Goal: Task Accomplishment & Management: Manage account settings

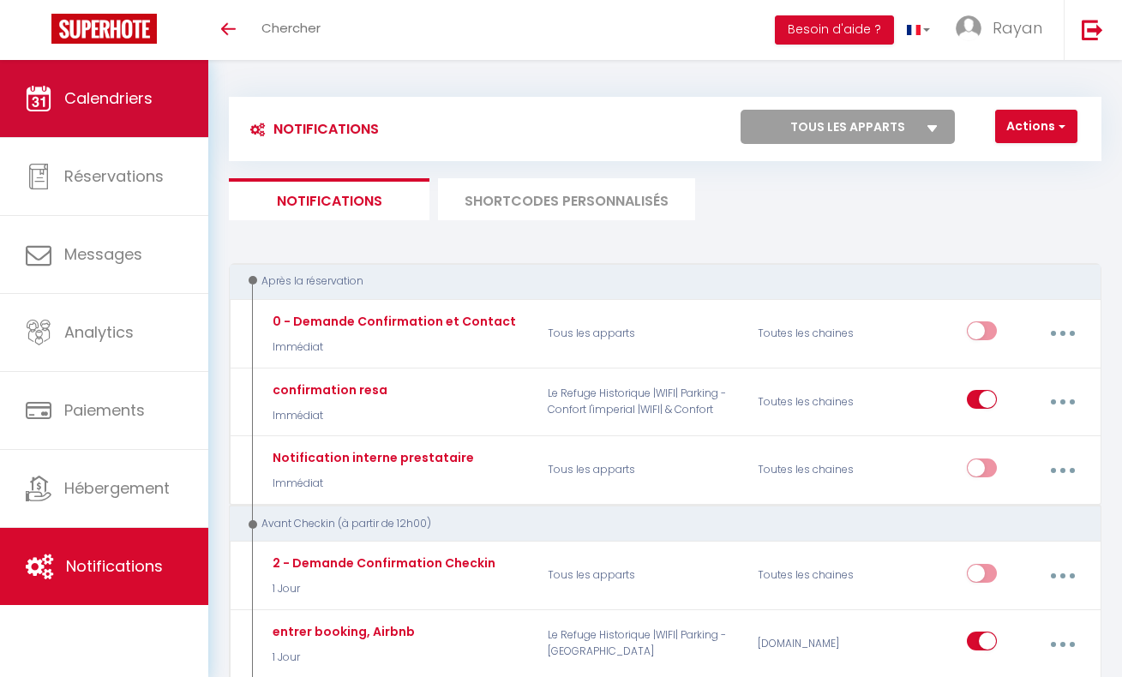
click at [137, 110] on link "Calendriers" at bounding box center [104, 98] width 208 height 77
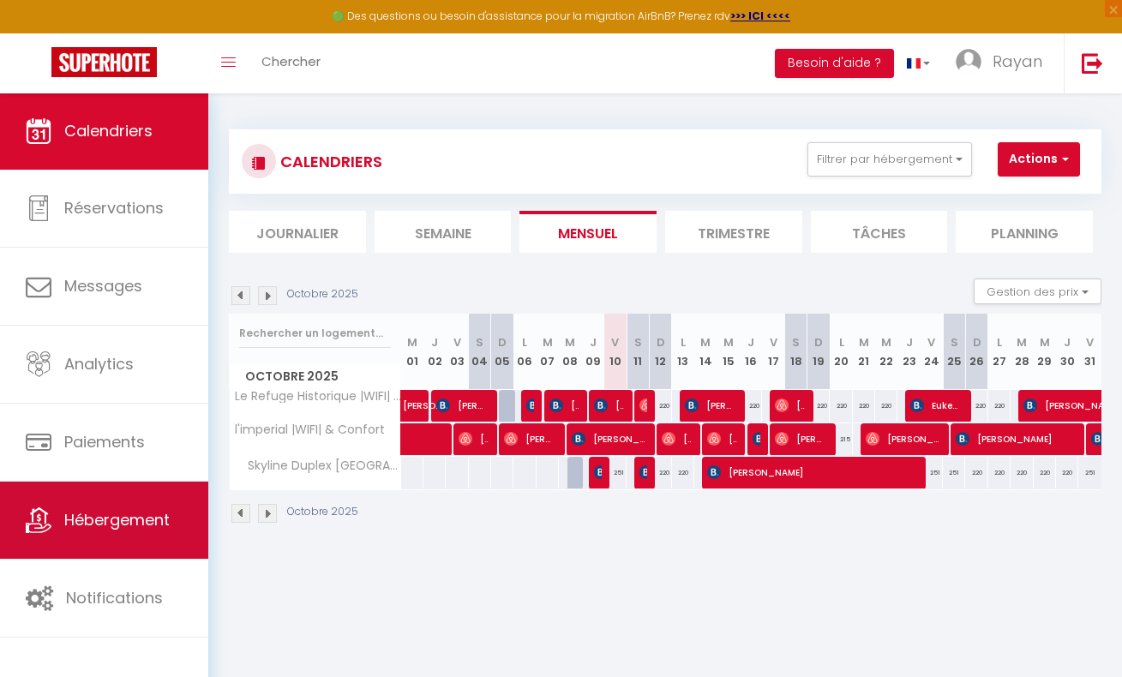
click at [120, 544] on link "Hébergement" at bounding box center [104, 520] width 208 height 77
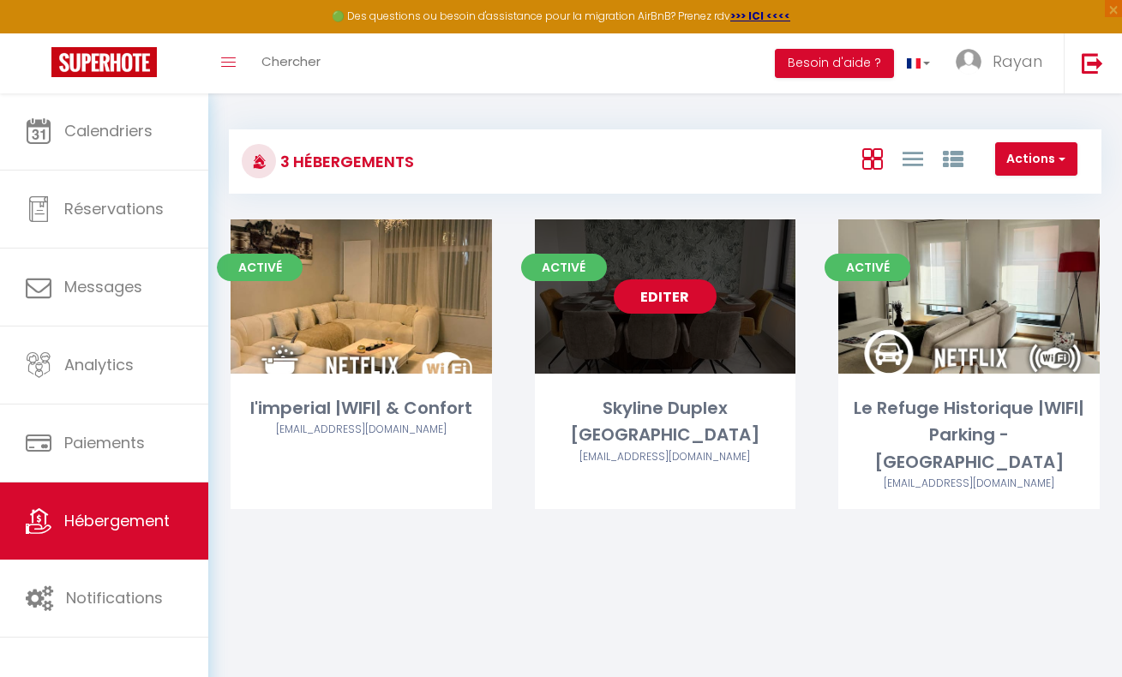
click at [655, 294] on link "Editer" at bounding box center [665, 297] width 103 height 34
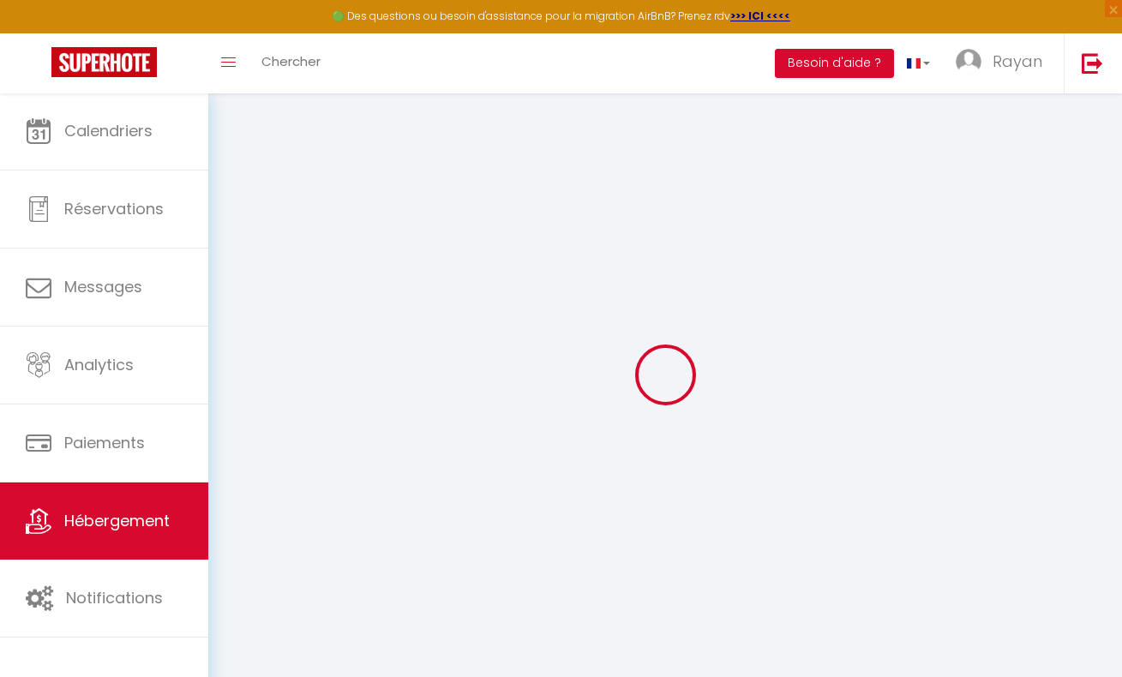
select select "7116-1527408373131700630"
select select "+ 20 %"
checkbox input "true"
select select
checkbox input "false"
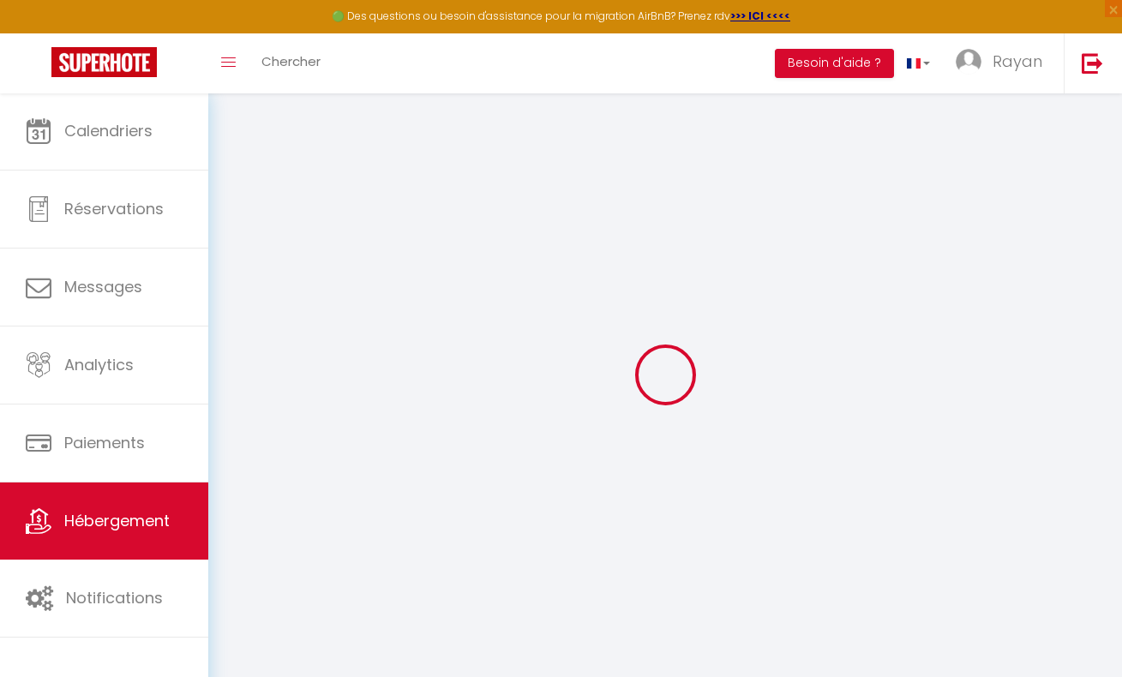
checkbox input "false"
select select "15:00"
select select "00:00"
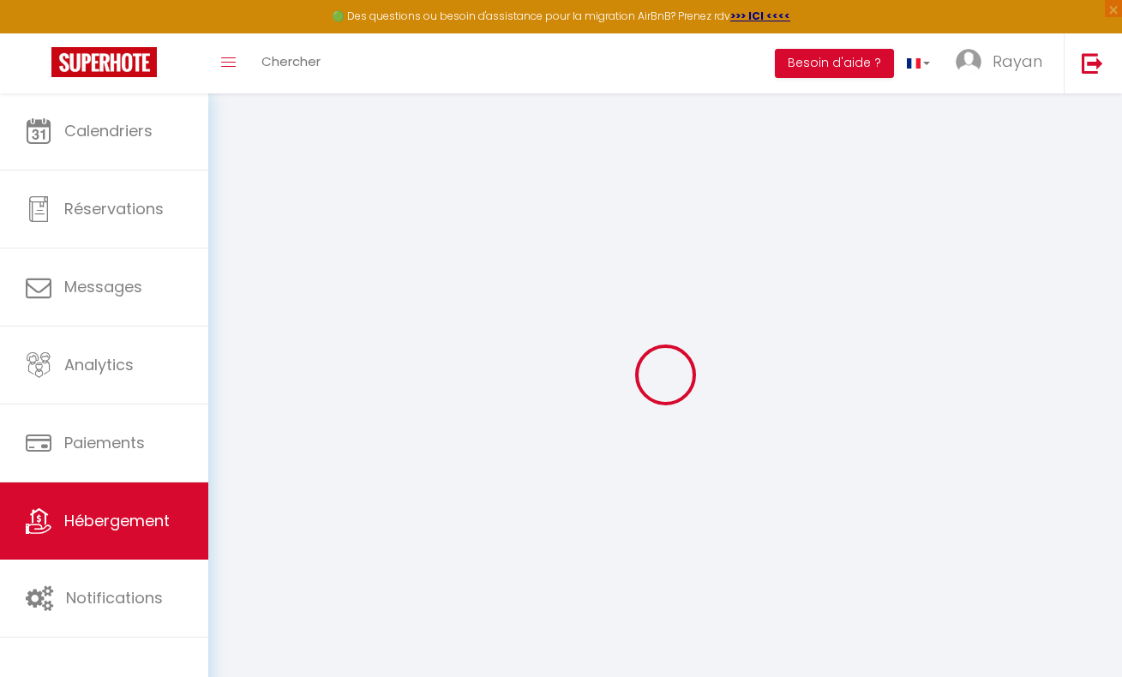
select select "11:00"
select select "30"
select select "120"
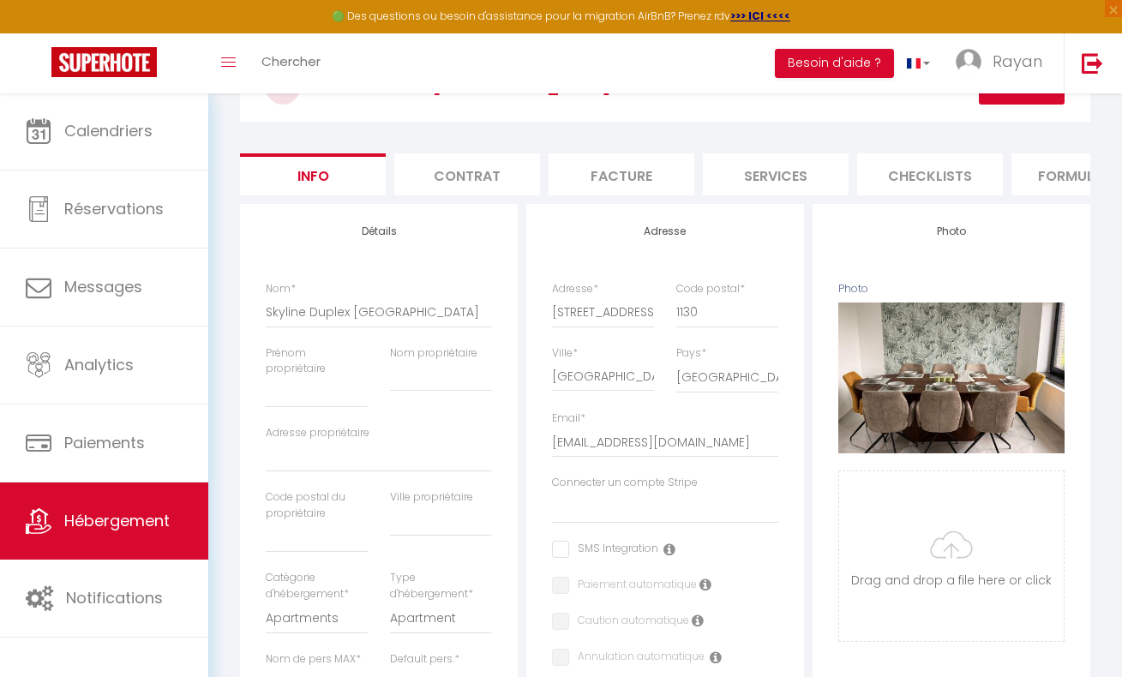
scroll to position [142, 0]
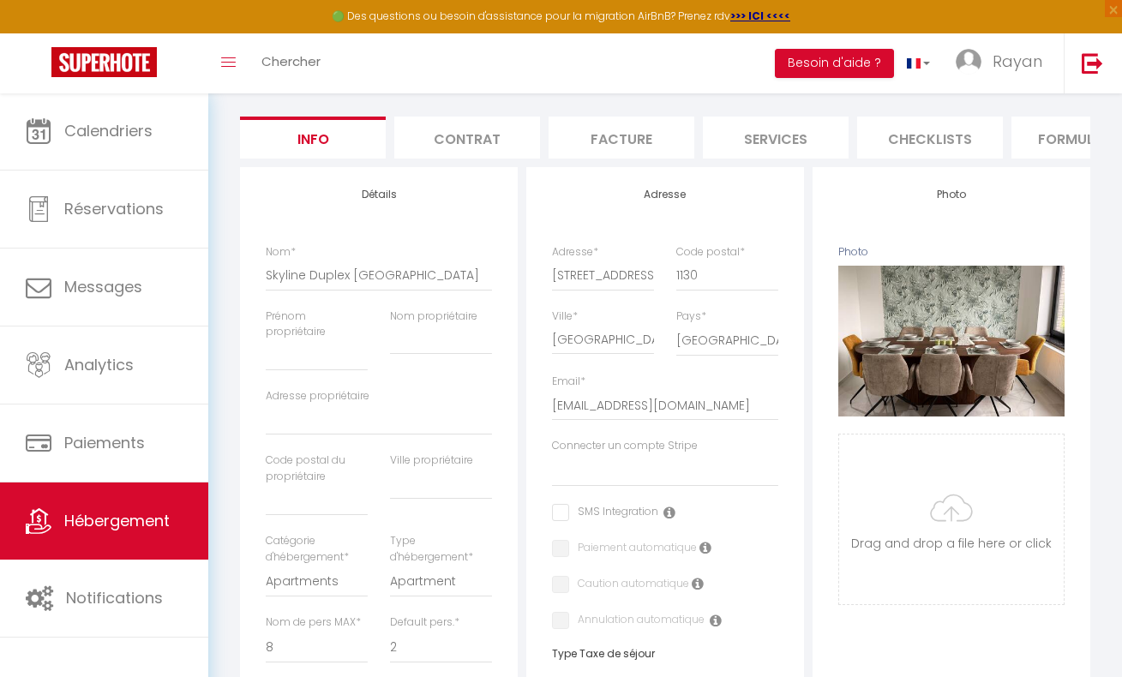
click at [815, 142] on li "Services" at bounding box center [776, 138] width 146 height 42
select select
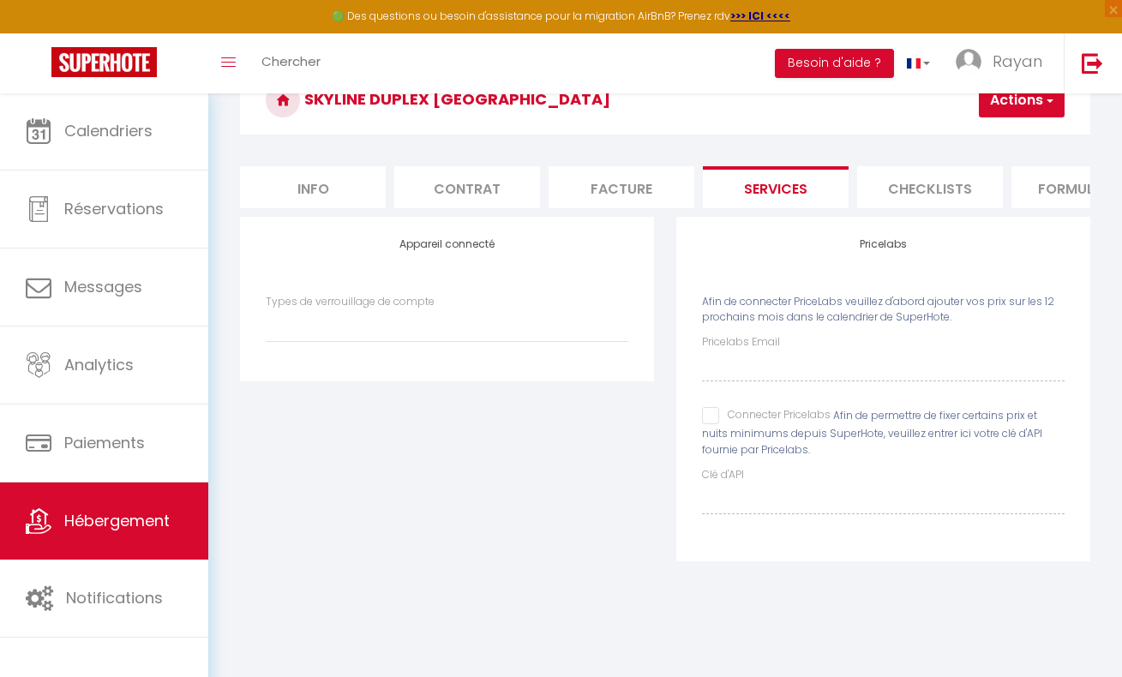
scroll to position [93, 0]
click at [592, 191] on li "Facture" at bounding box center [622, 187] width 146 height 42
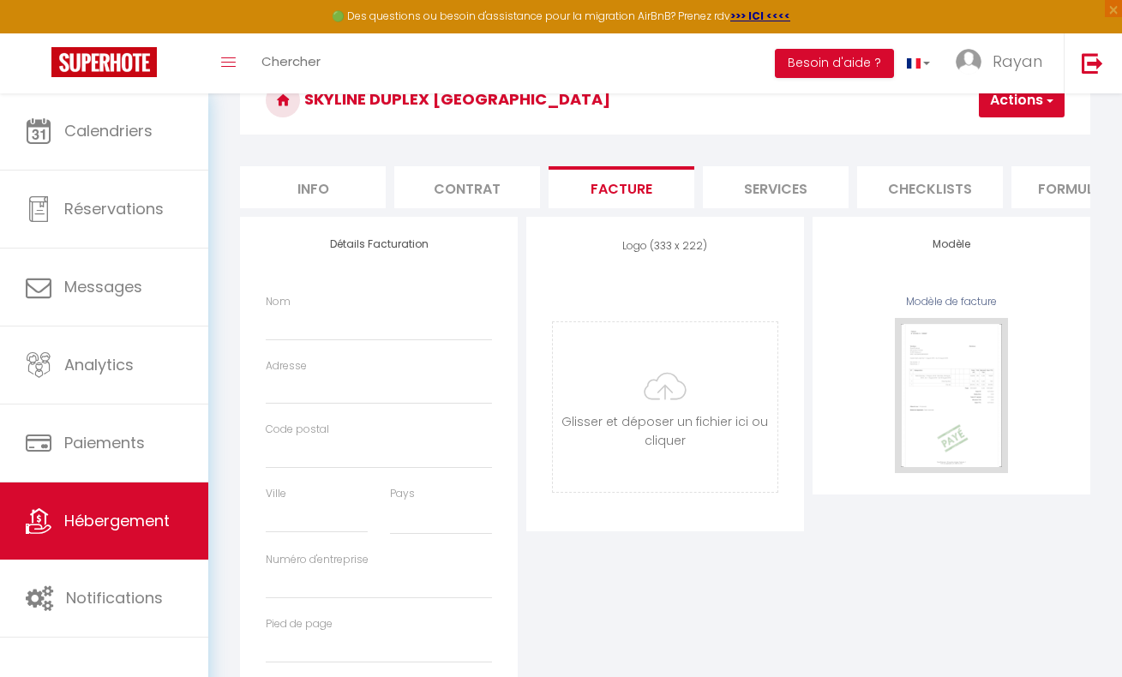
select select
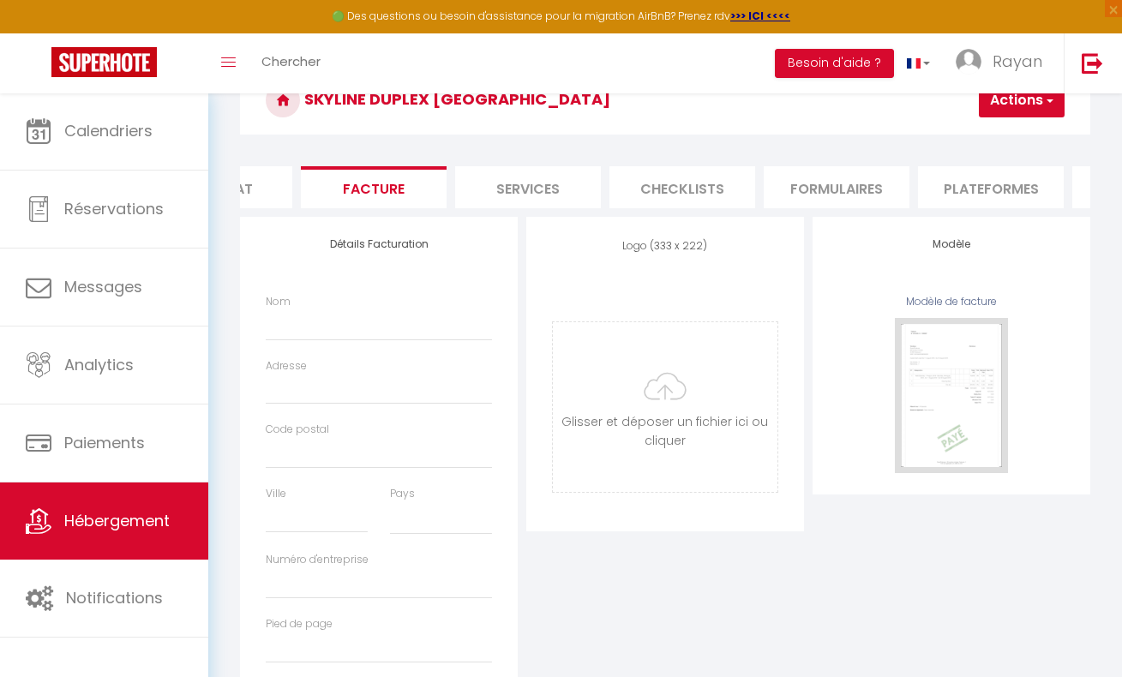
scroll to position [0, 250]
click at [827, 185] on li "Formulaires" at bounding box center [834, 187] width 146 height 42
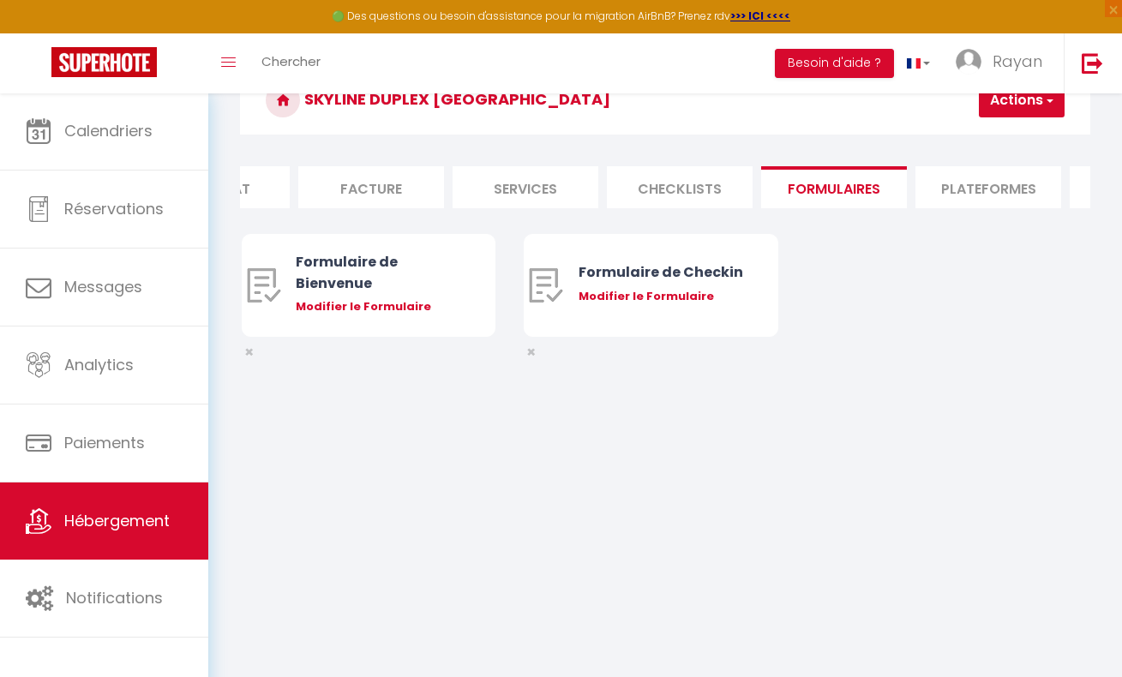
click at [918, 182] on li "Plateformes" at bounding box center [989, 187] width 146 height 42
select select
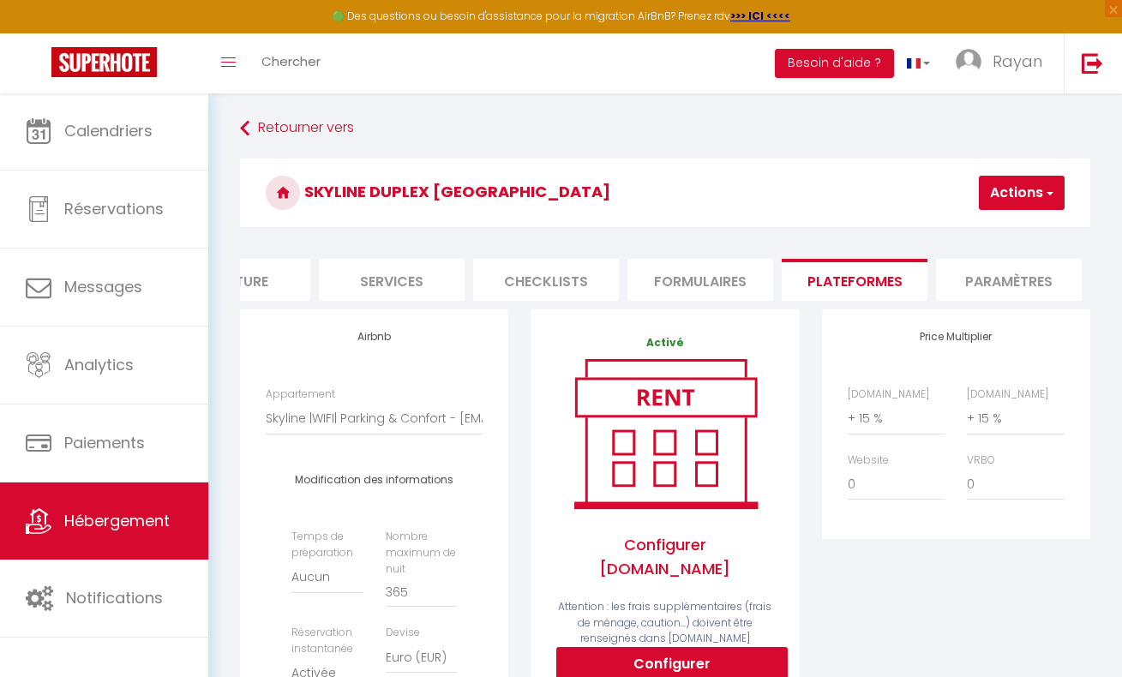
scroll to position [0, 390]
click at [1001, 265] on li "Paramètres" at bounding box center [1003, 280] width 146 height 42
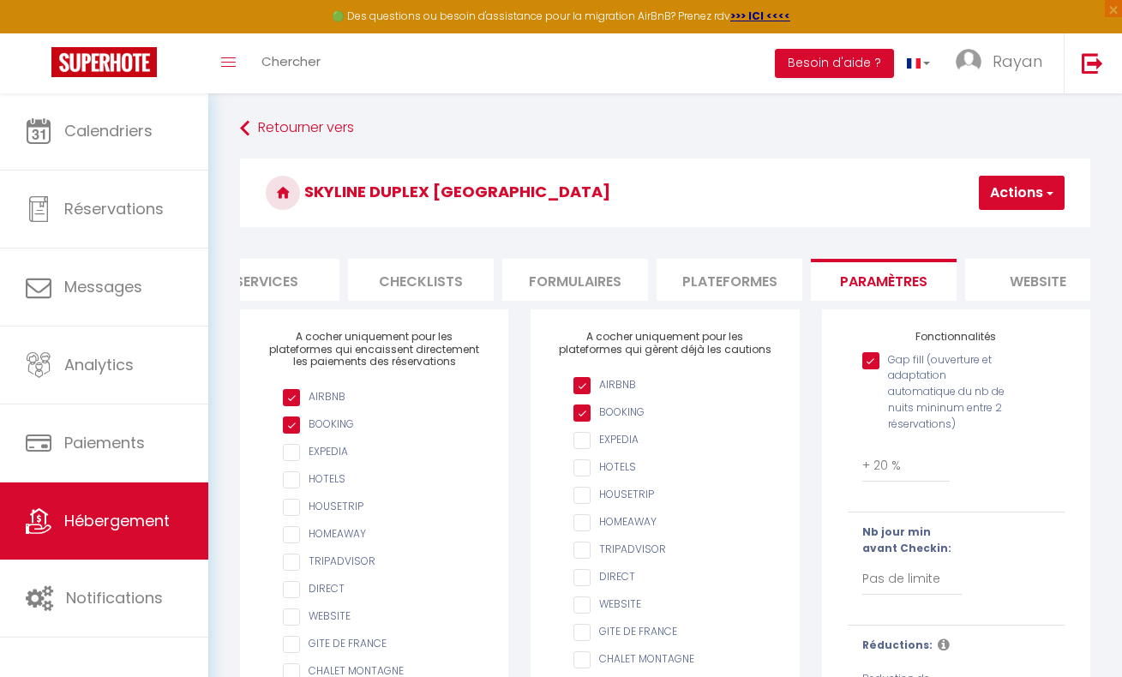
scroll to position [0, 514]
click at [1009, 270] on li "website" at bounding box center [1034, 280] width 146 height 42
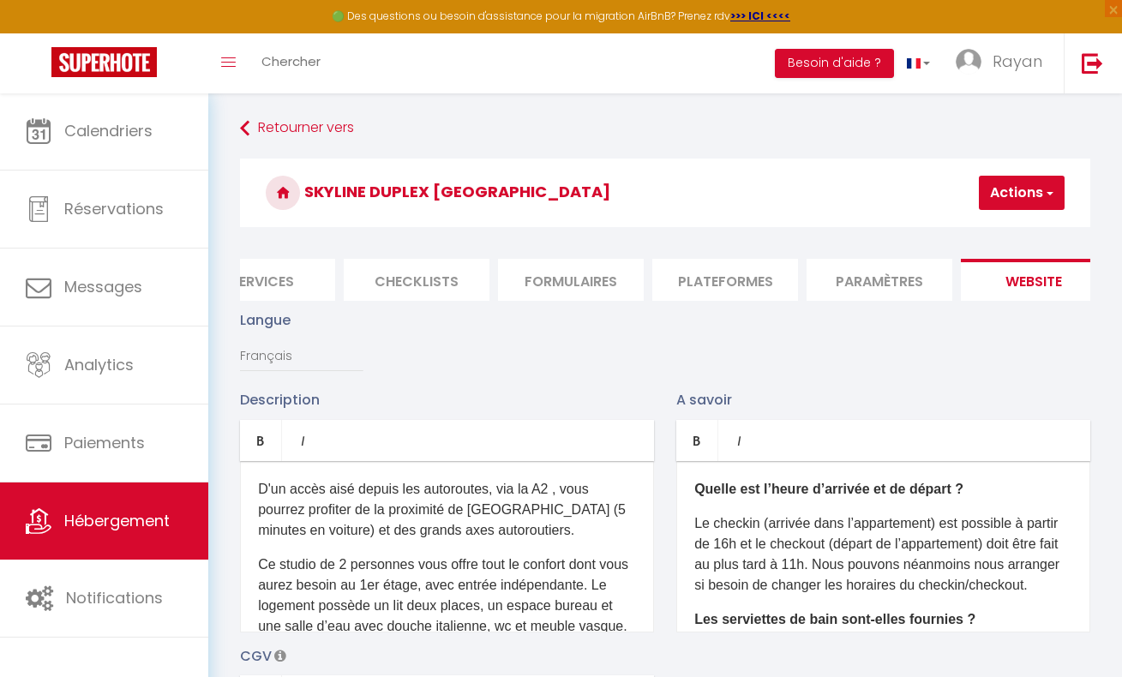
click at [900, 273] on li "Paramètres" at bounding box center [880, 280] width 146 height 42
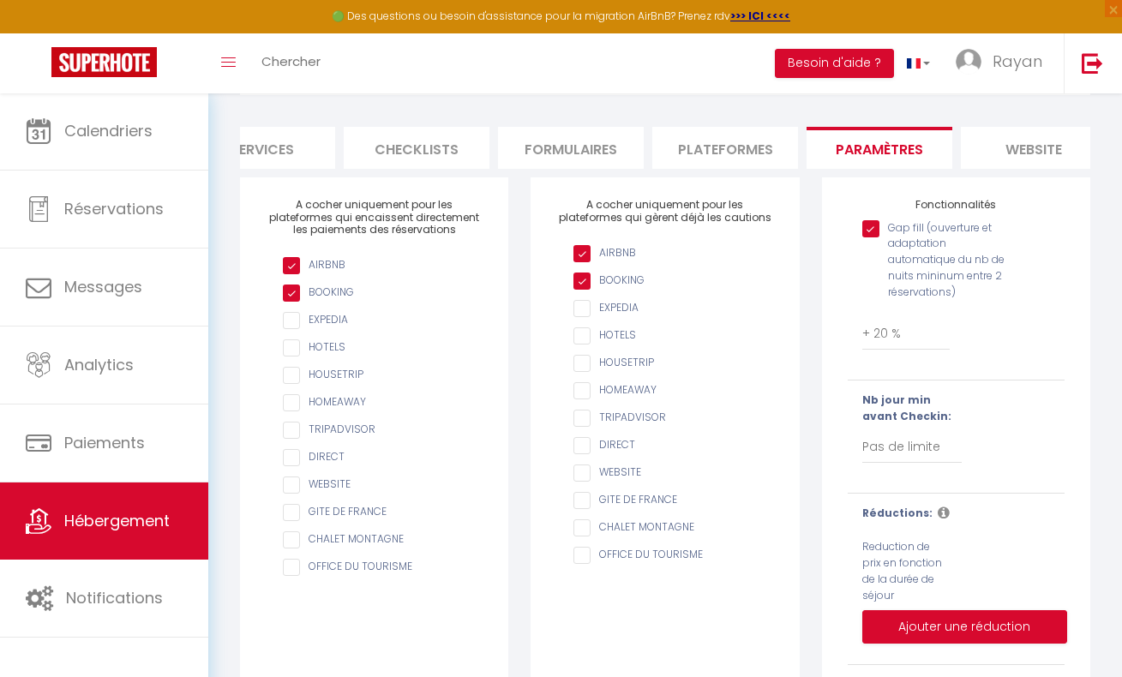
scroll to position [132, 0]
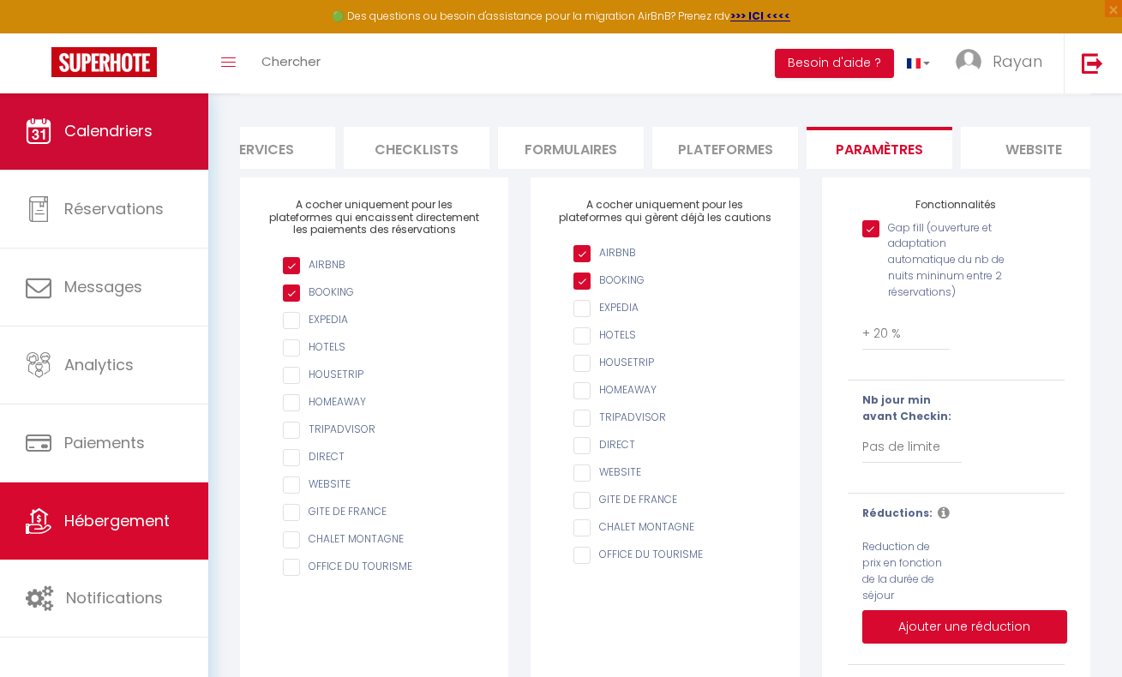
click at [163, 108] on link "Calendriers" at bounding box center [104, 131] width 208 height 77
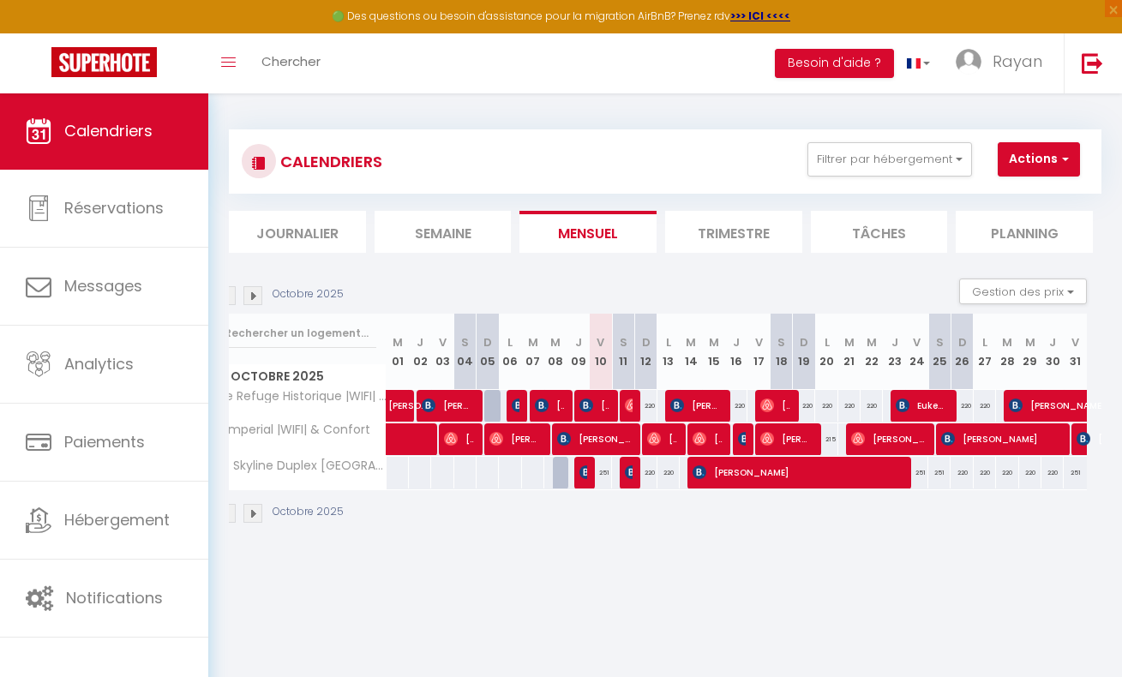
scroll to position [0, 13]
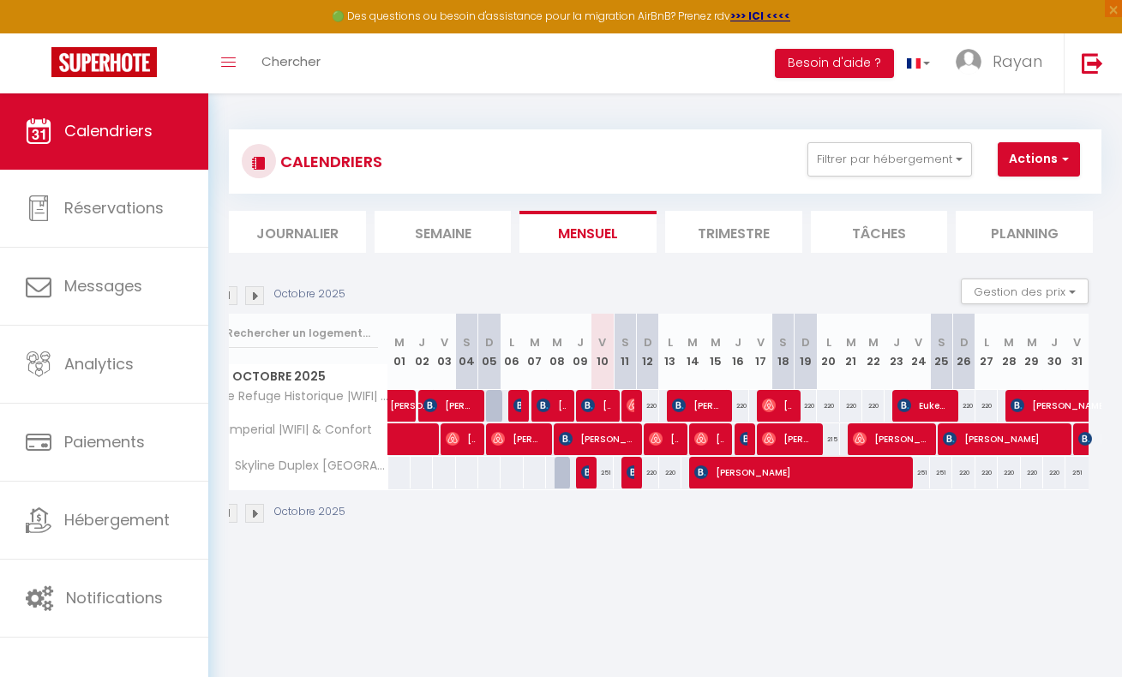
click at [731, 471] on span "Romāns Sadovskis" at bounding box center [798, 472] width 208 height 33
select select "OK"
select select "0"
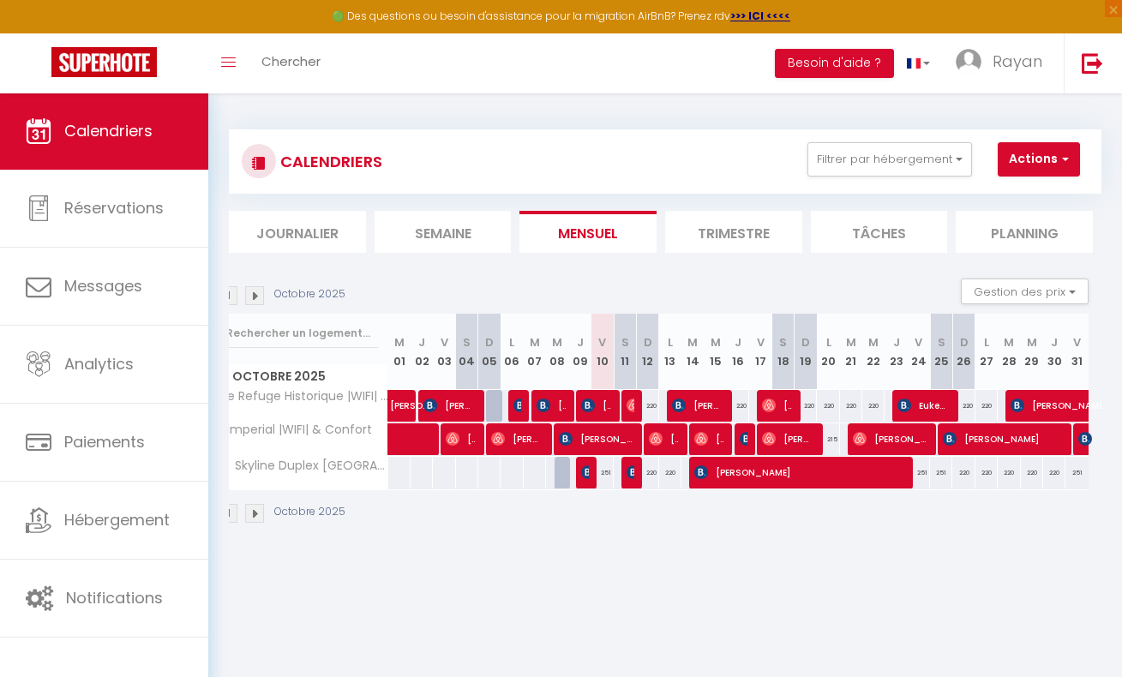
select select "1"
select select
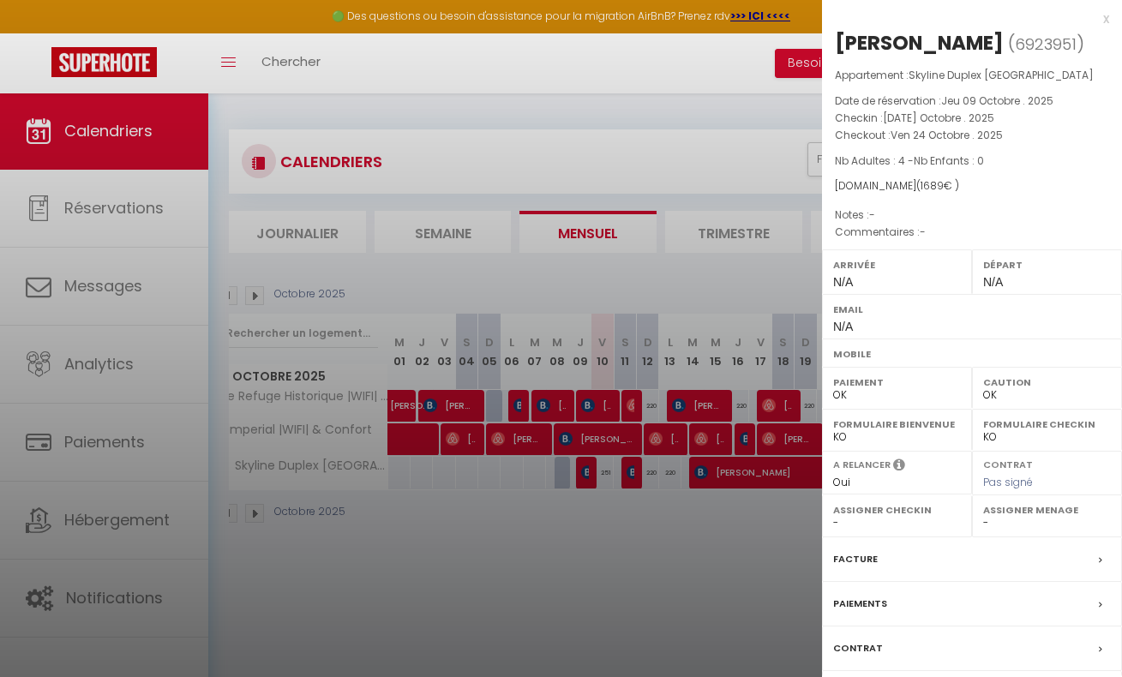
click at [1092, 21] on div "x" at bounding box center [965, 19] width 287 height 21
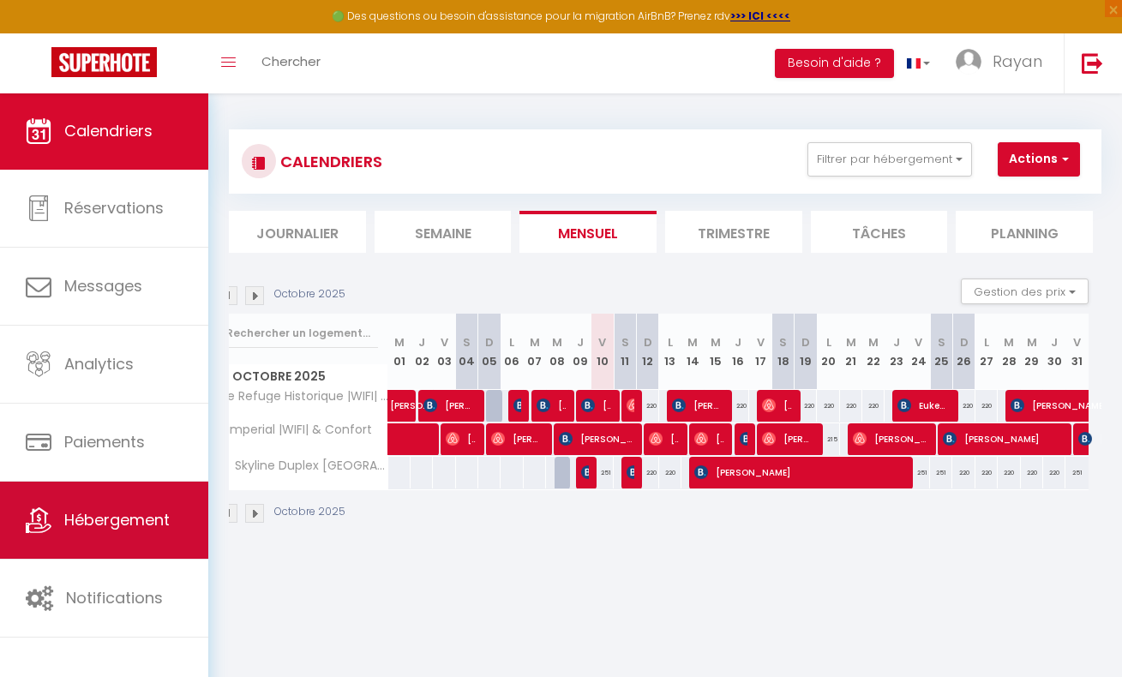
click at [96, 522] on span "Hébergement" at bounding box center [116, 519] width 105 height 21
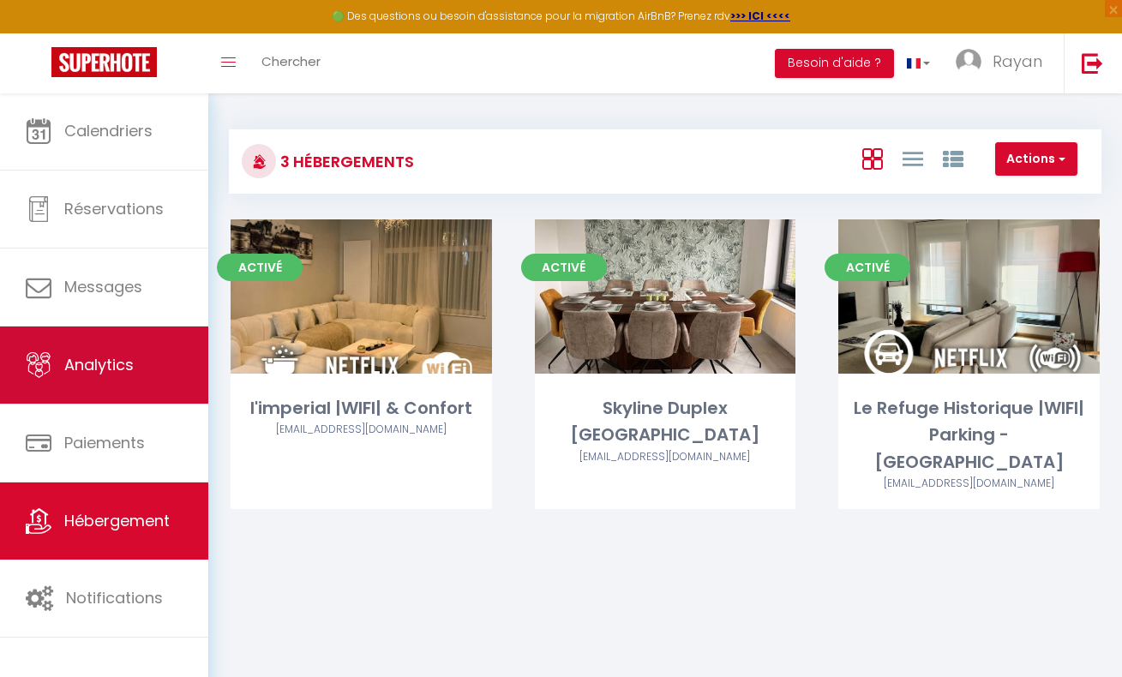
click at [83, 378] on link "Analytics" at bounding box center [104, 365] width 208 height 77
select select "2025"
select select "10"
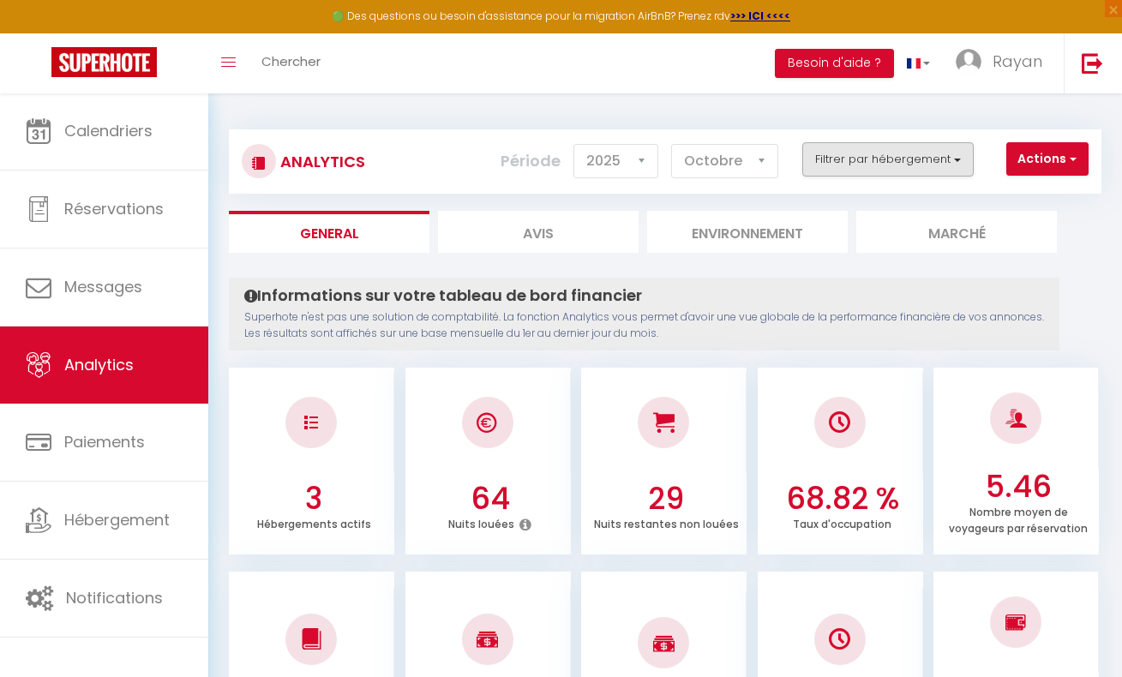
click at [947, 146] on button "Filtrer par hébergement" at bounding box center [888, 159] width 171 height 34
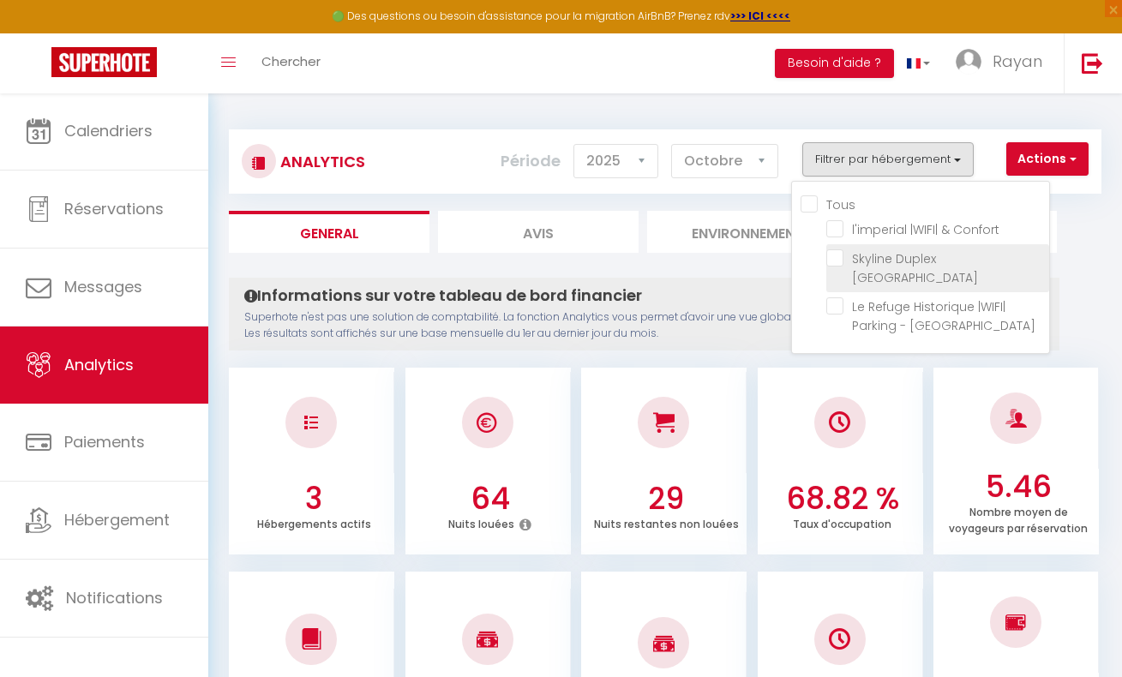
click at [865, 268] on span "Skyline Duplex [GEOGRAPHIC_DATA]" at bounding box center [915, 268] width 126 height 36
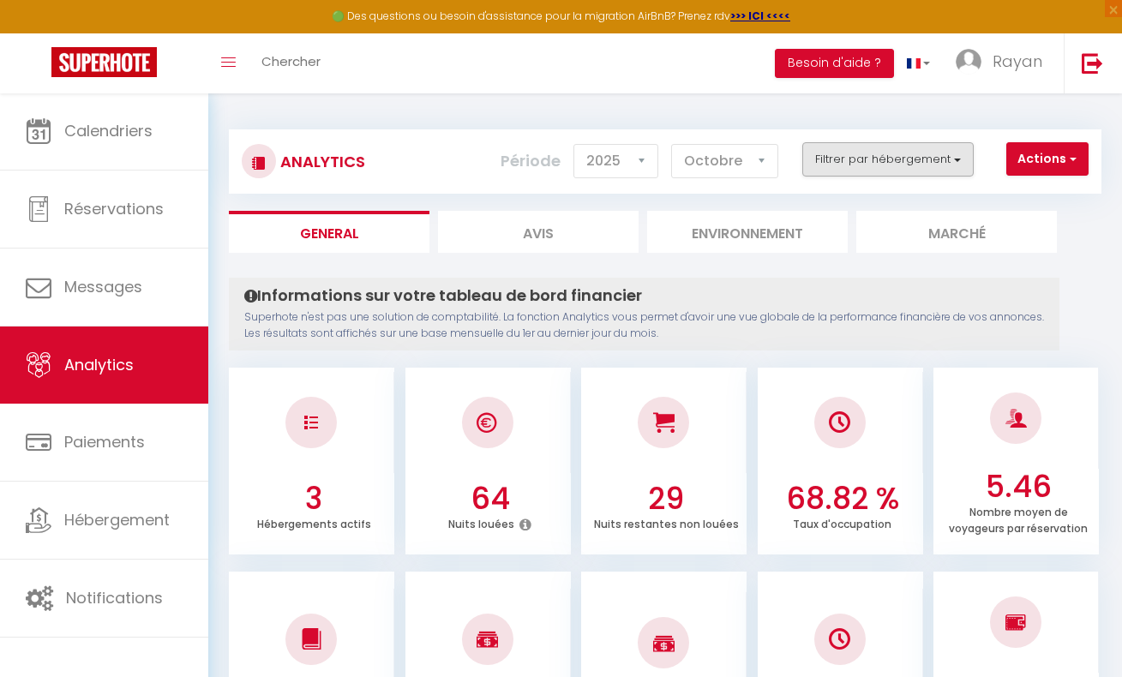
click at [867, 143] on button "Filtrer par hébergement" at bounding box center [888, 159] width 171 height 34
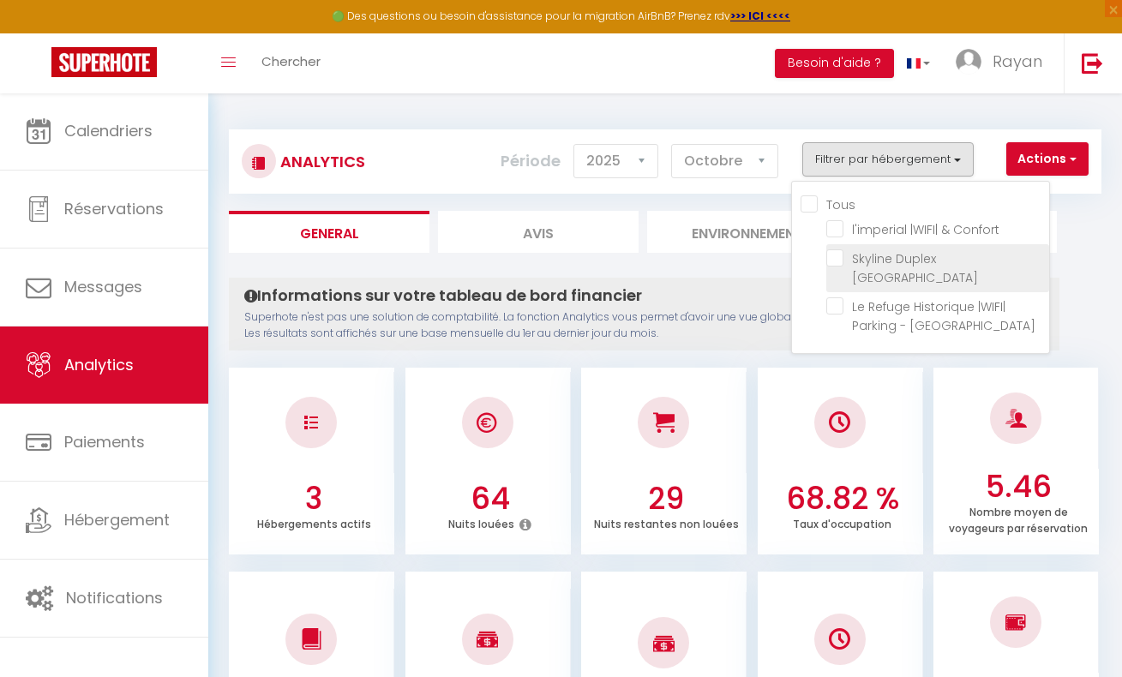
click at [836, 256] on Brussels "checkbox" at bounding box center [938, 258] width 223 height 17
checkbox Brussels "true"
checkbox Confort "false"
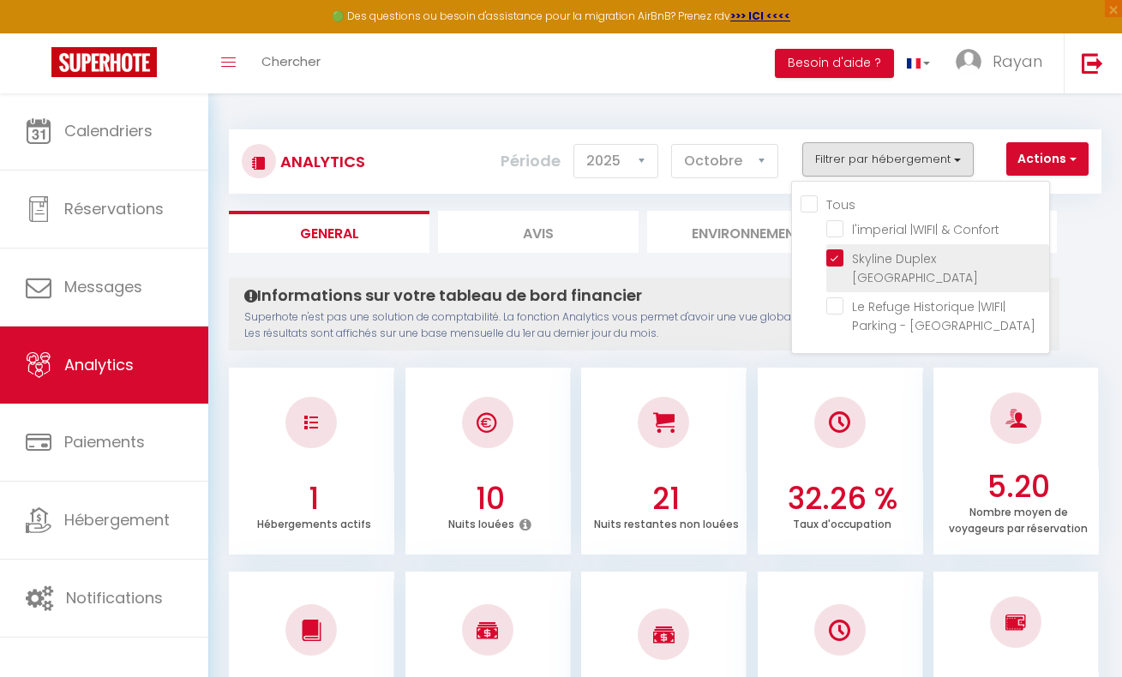
checkbox Confort "false"
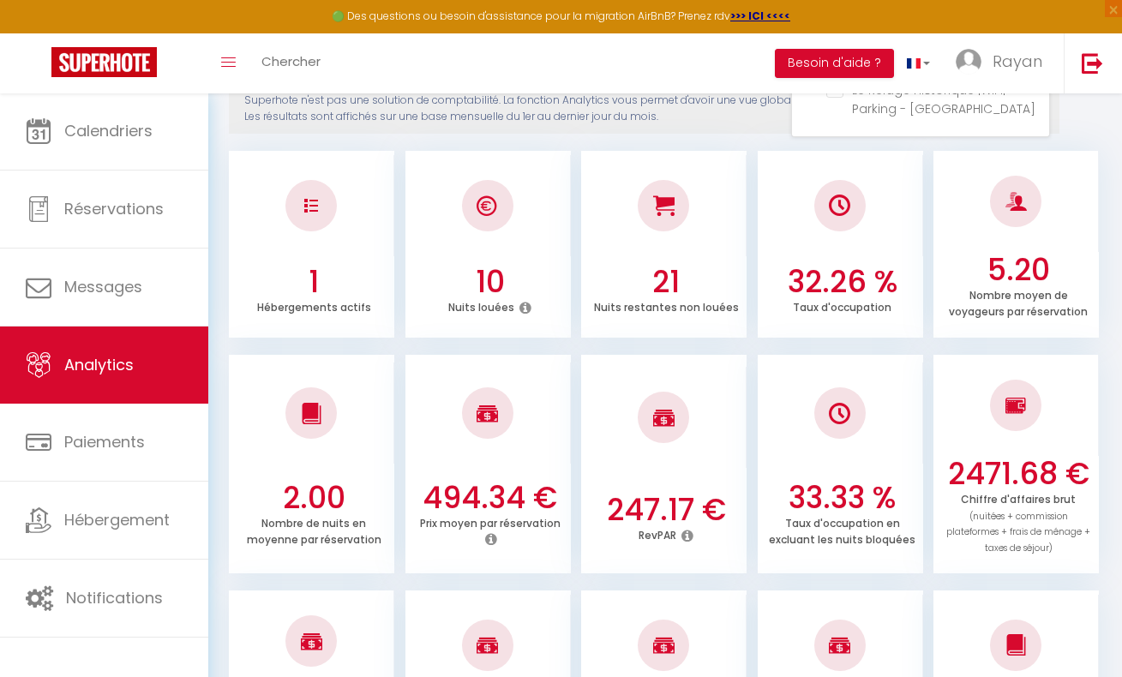
scroll to position [212, 0]
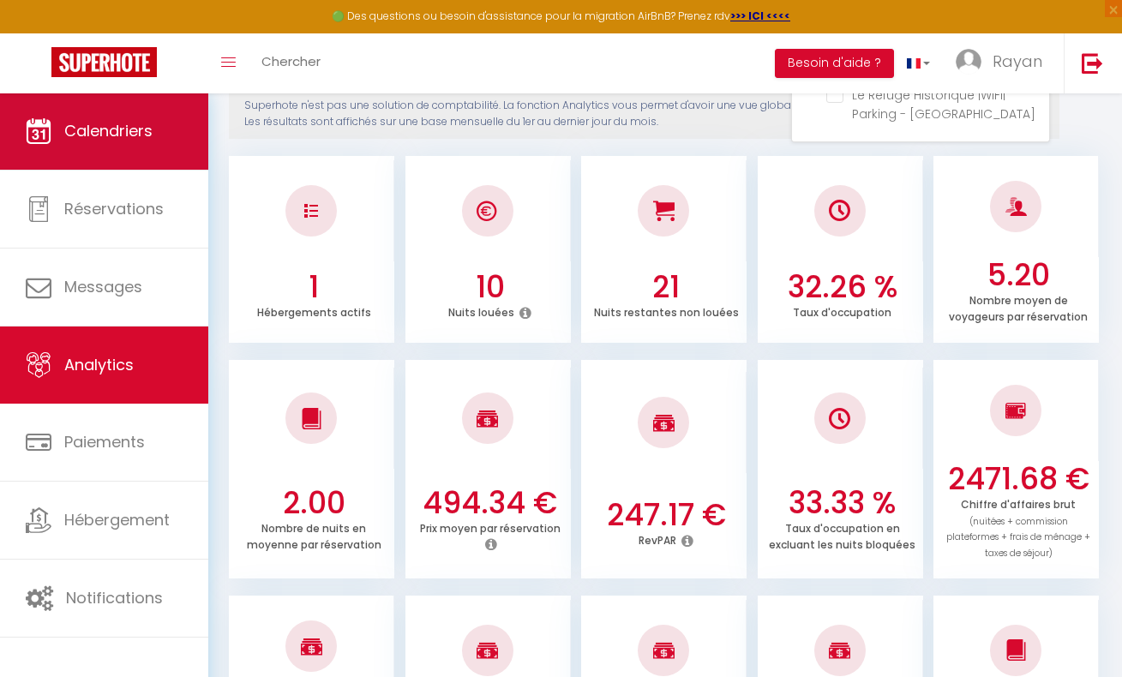
click at [143, 134] on span "Calendriers" at bounding box center [108, 130] width 88 height 21
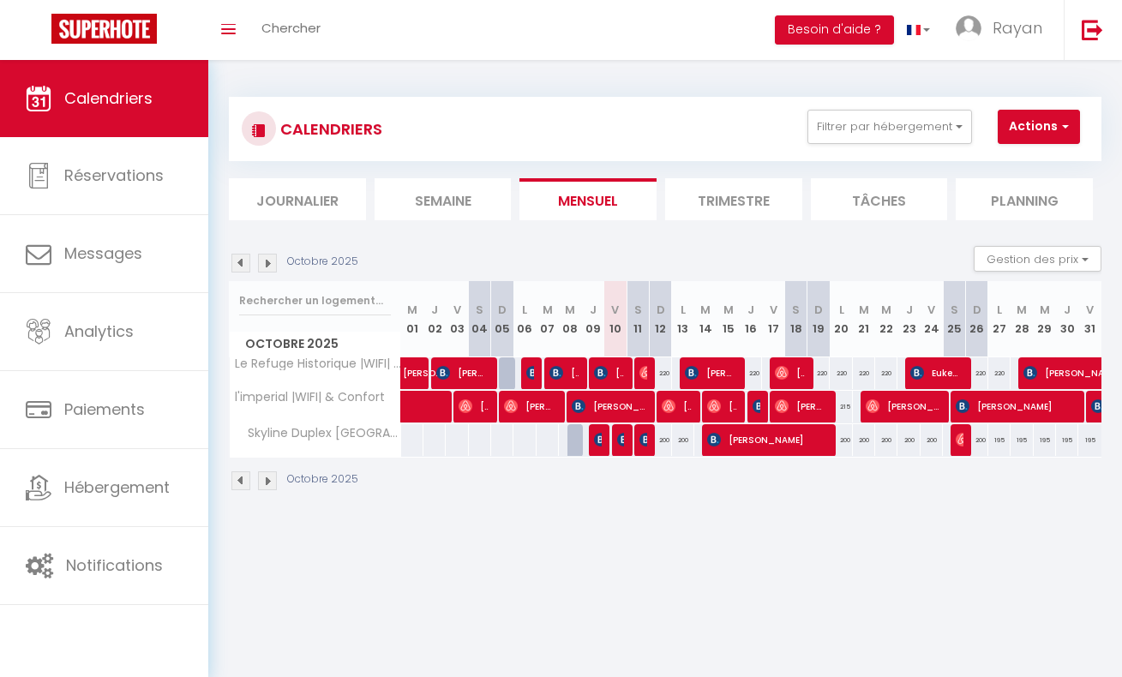
select select
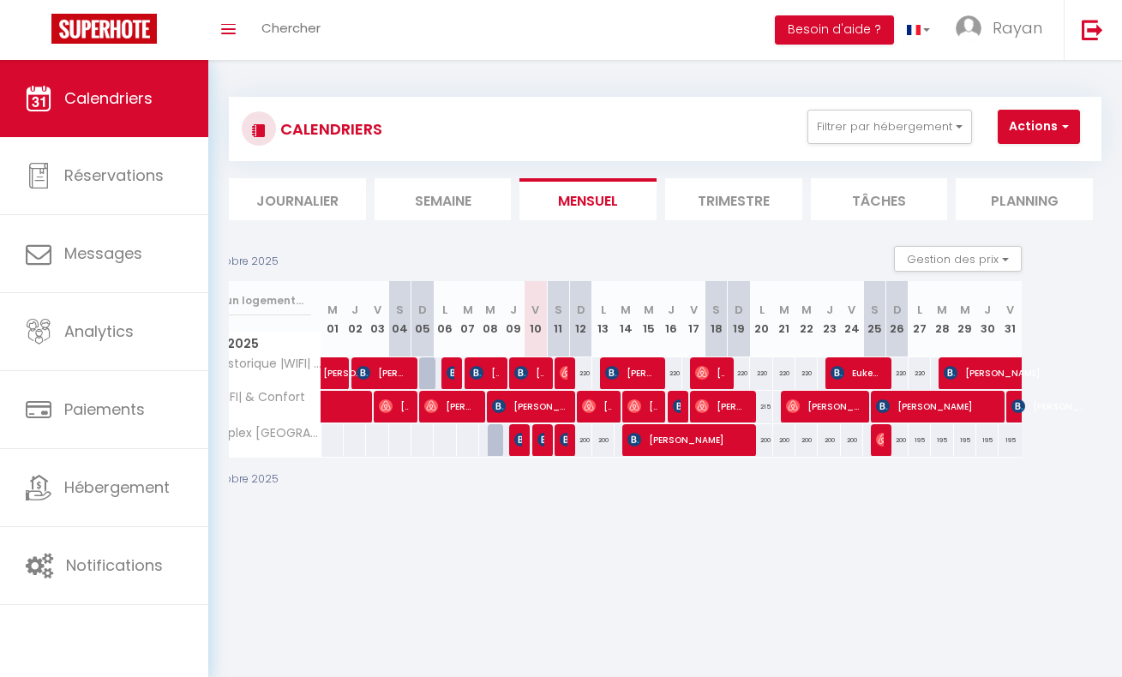
scroll to position [0, 82]
click at [876, 443] on img at bounding box center [883, 440] width 14 height 14
select select "OK"
select select "0"
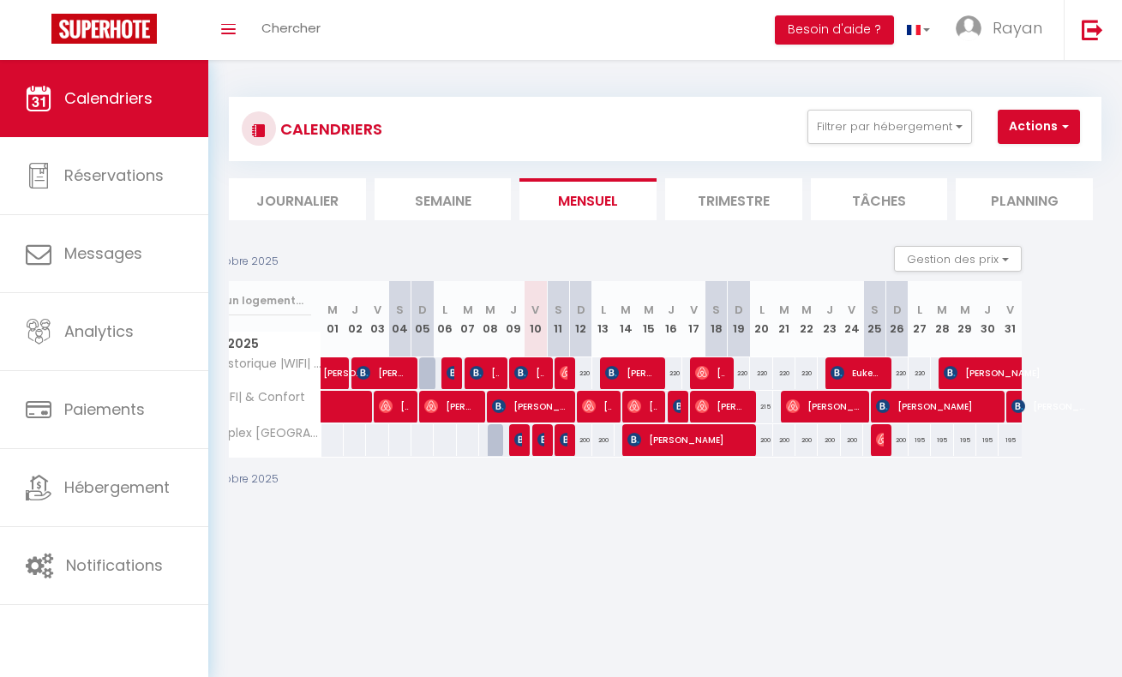
select select "0"
select select "1"
select select
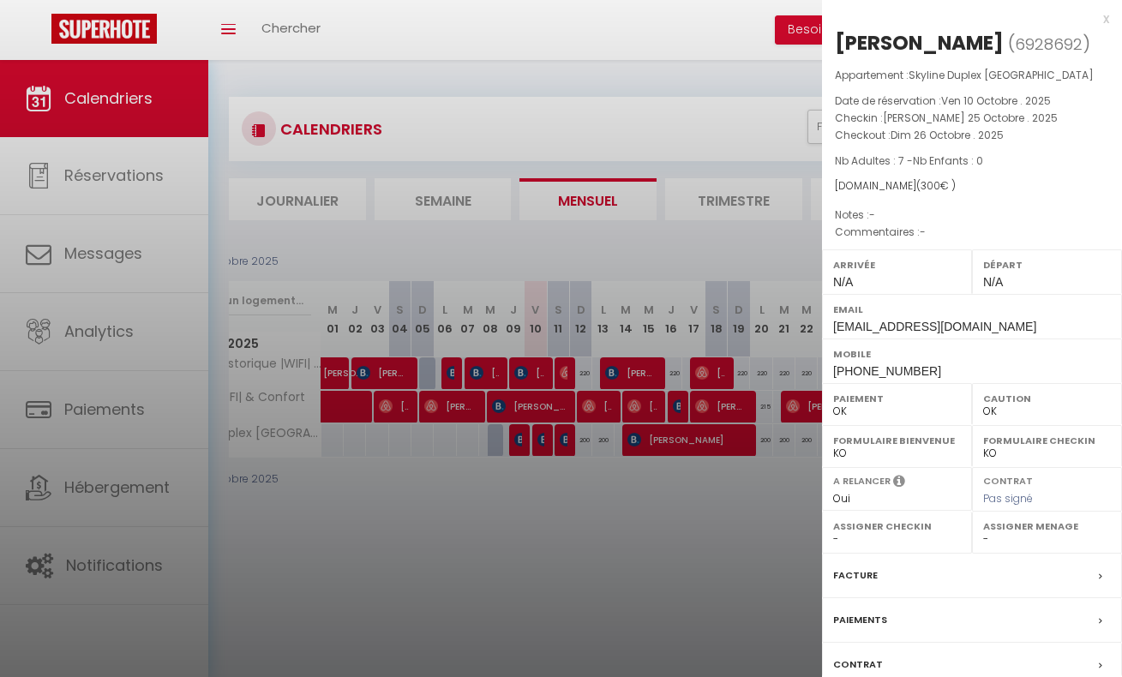
click at [798, 548] on div at bounding box center [561, 338] width 1122 height 677
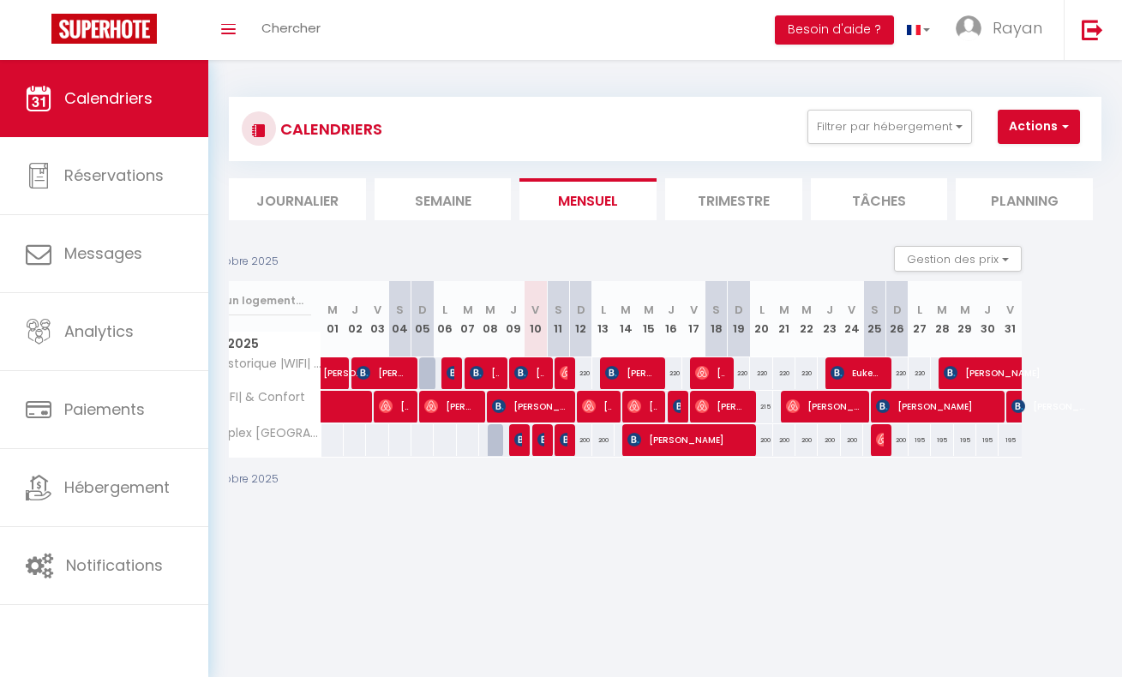
click at [876, 430] on span "[PERSON_NAME]" at bounding box center [880, 440] width 8 height 33
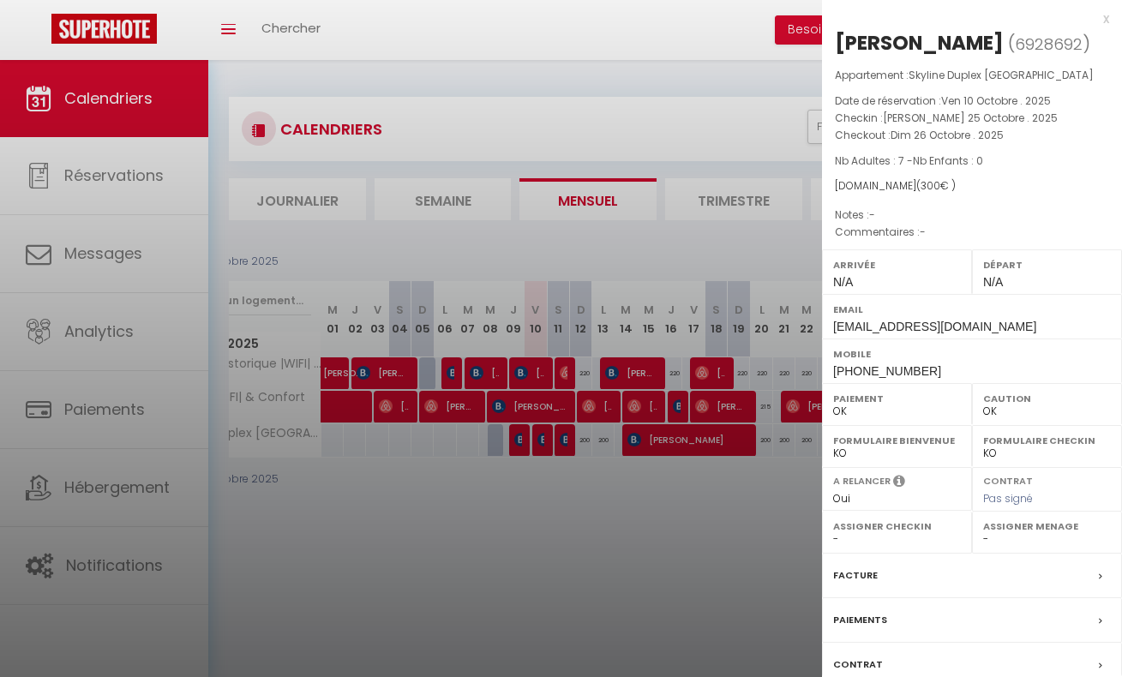
click at [775, 518] on div at bounding box center [561, 338] width 1122 height 677
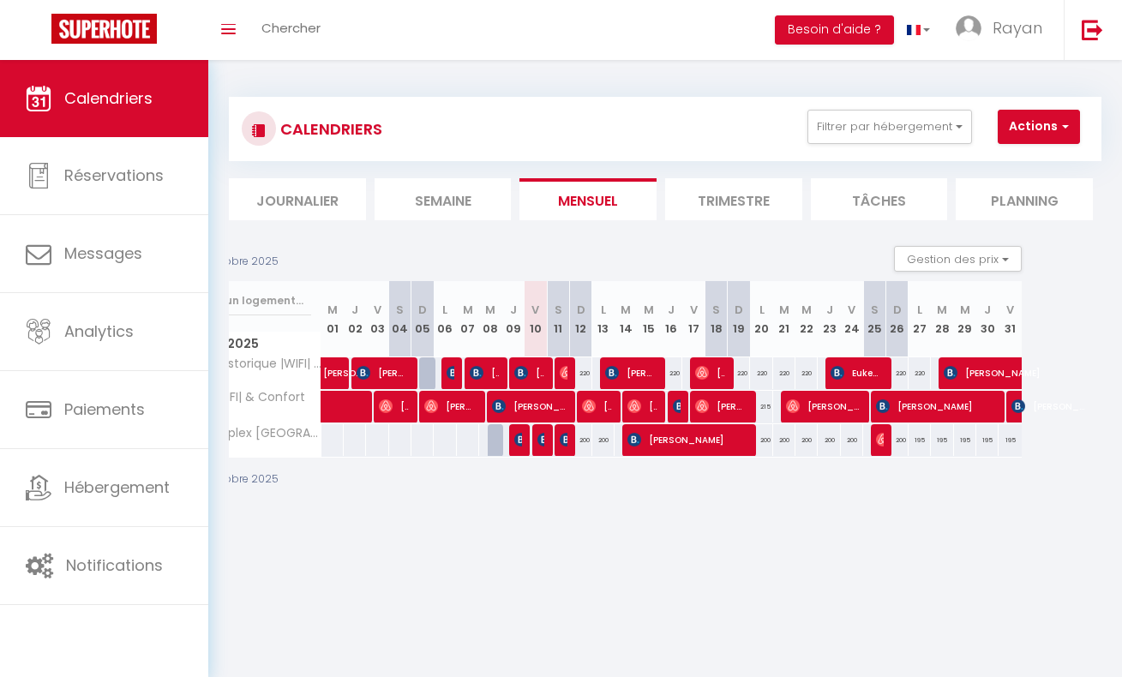
click at [694, 442] on span "[PERSON_NAME]" at bounding box center [687, 440] width 119 height 33
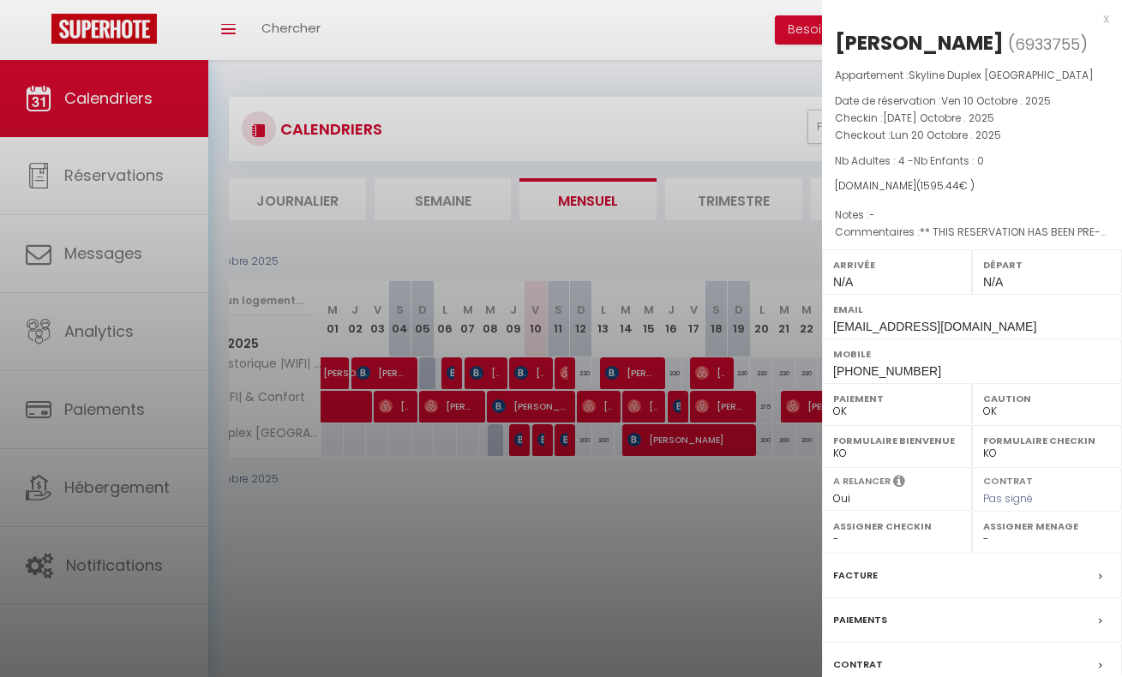
click at [695, 458] on div at bounding box center [561, 338] width 1122 height 677
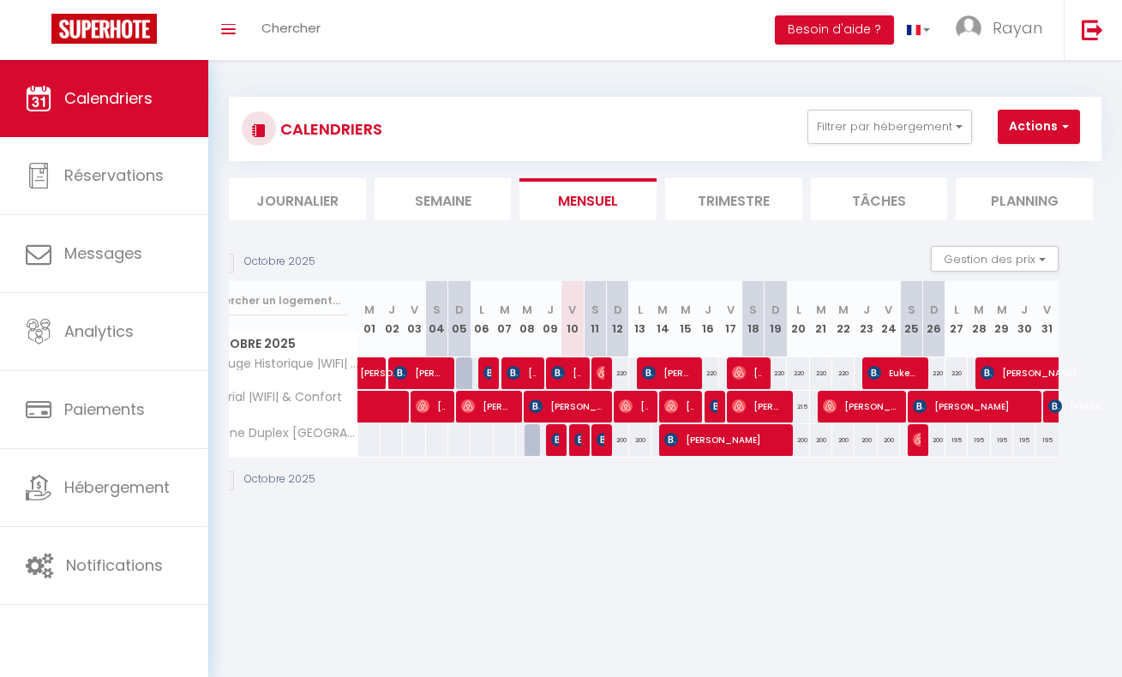
scroll to position [0, 15]
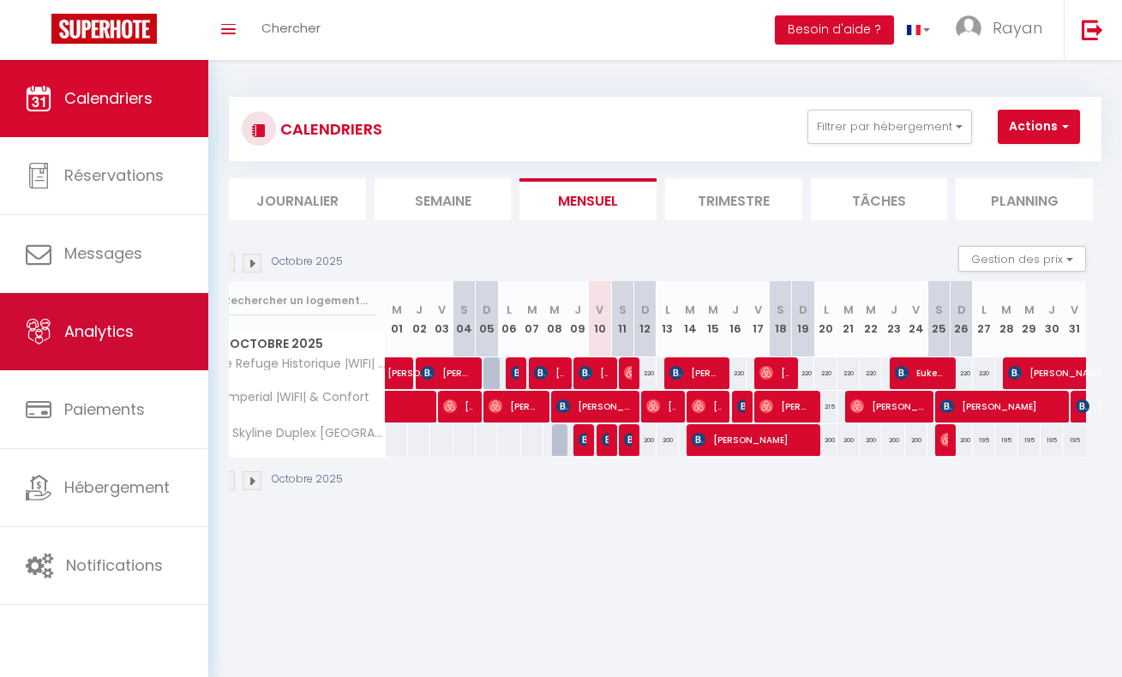
click at [159, 333] on link "Analytics" at bounding box center [104, 331] width 208 height 77
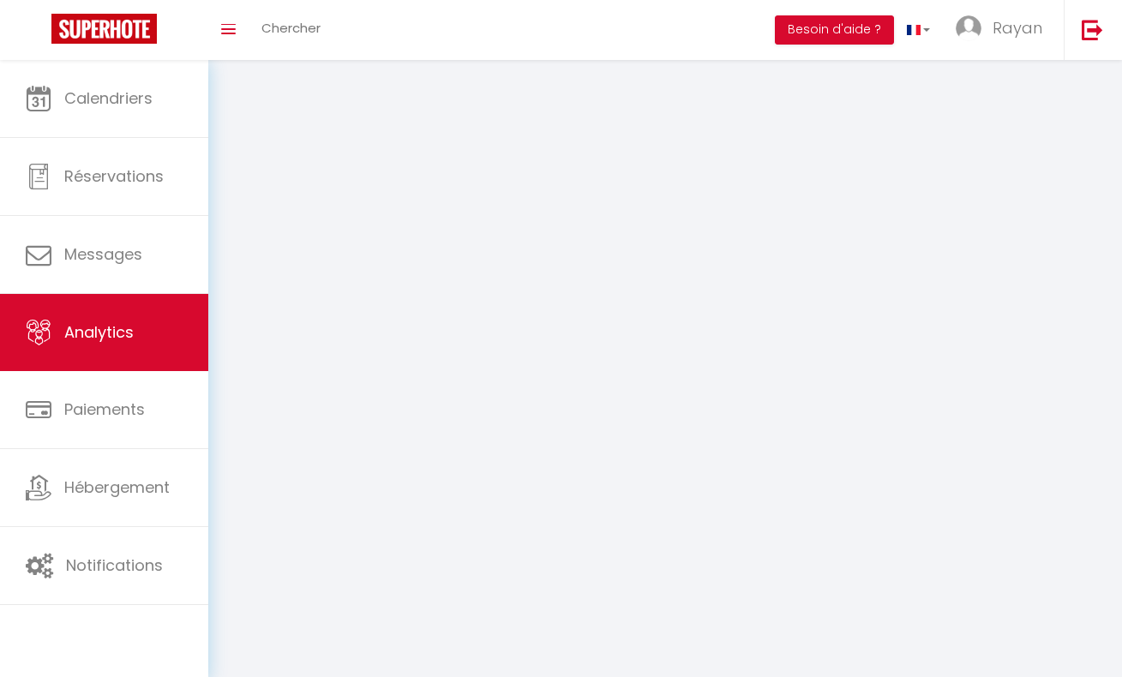
select select "2025"
select select "10"
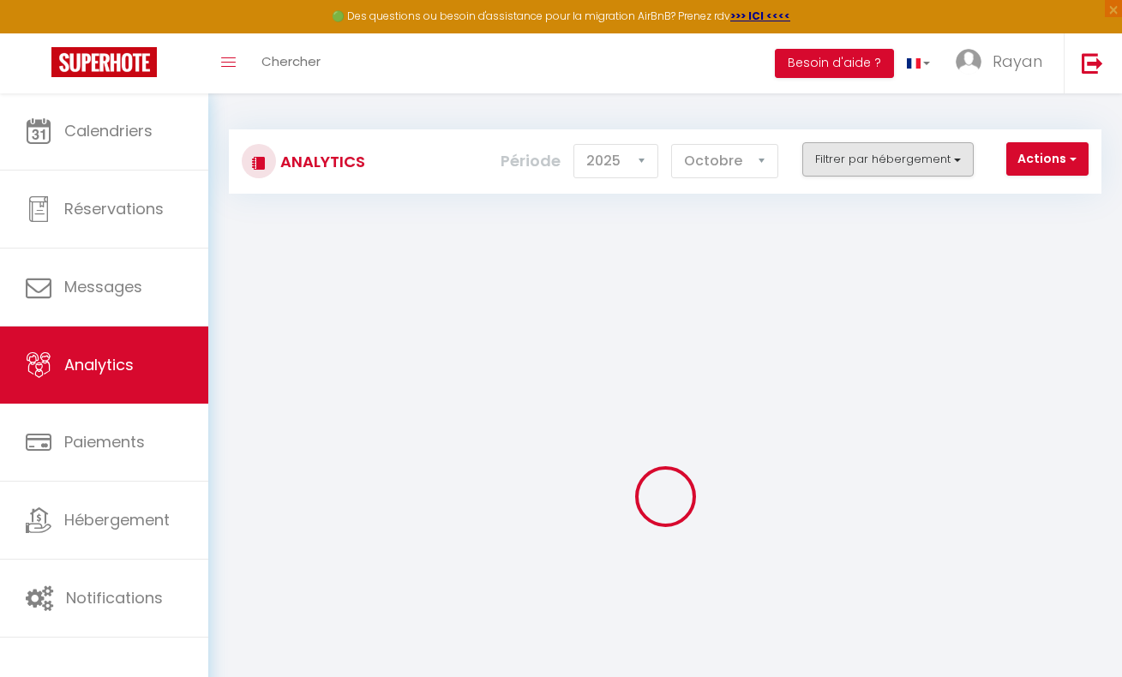
click at [874, 155] on button "Filtrer par hébergement" at bounding box center [888, 159] width 171 height 34
checkbox input "false"
checkbox Confort "false"
checkbox Brussels "false"
checkbox Confort "false"
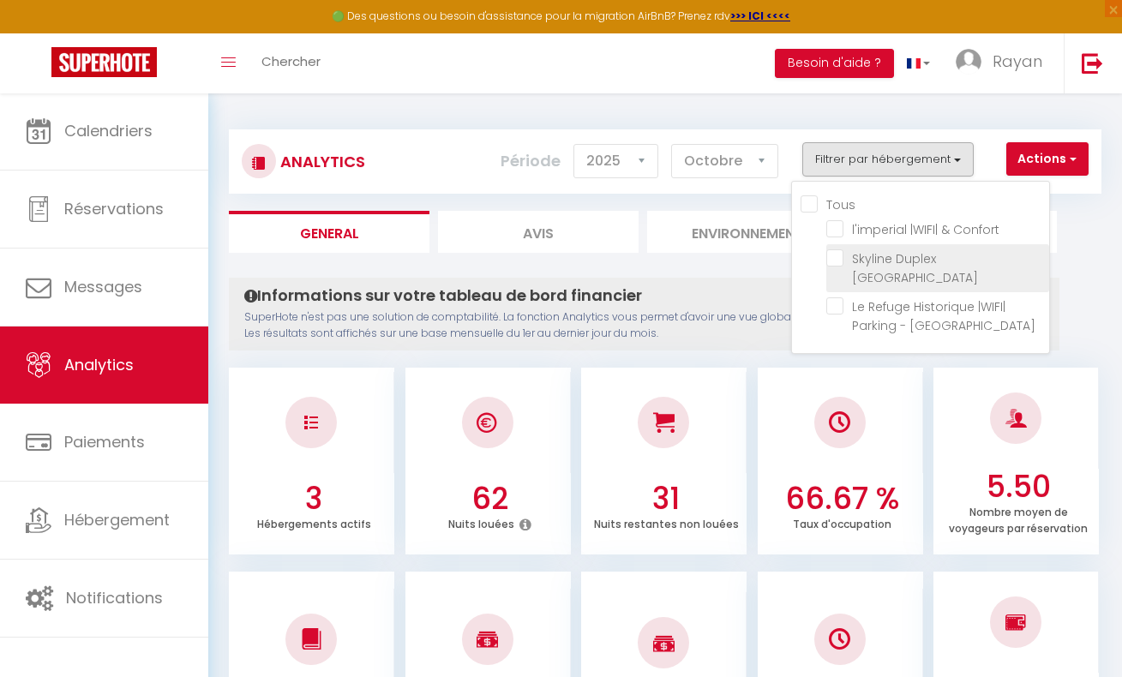
click at [834, 256] on Brussels "checkbox" at bounding box center [938, 258] width 223 height 17
checkbox Brussels "true"
checkbox Confort "false"
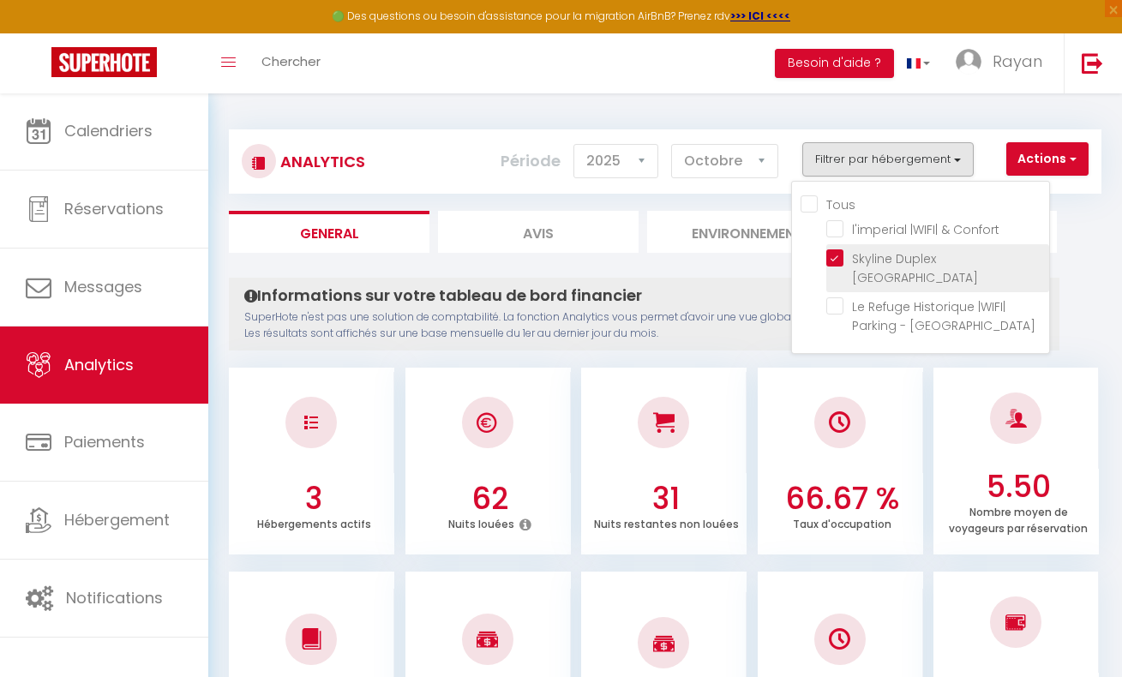
checkbox Confort "false"
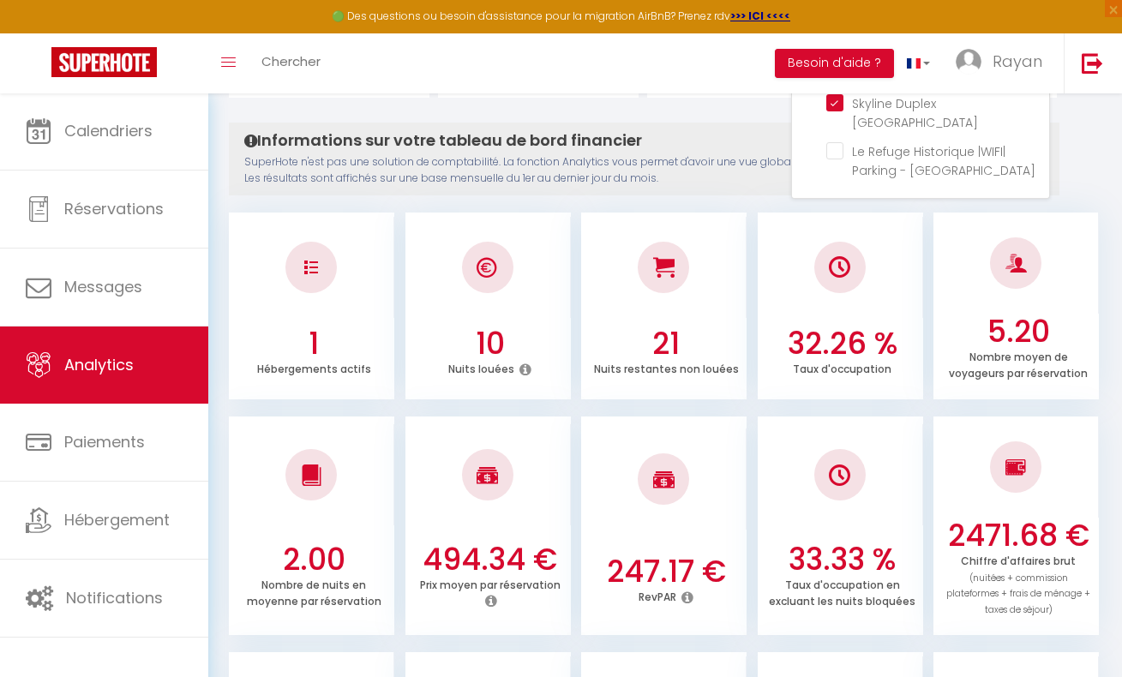
scroll to position [153, 0]
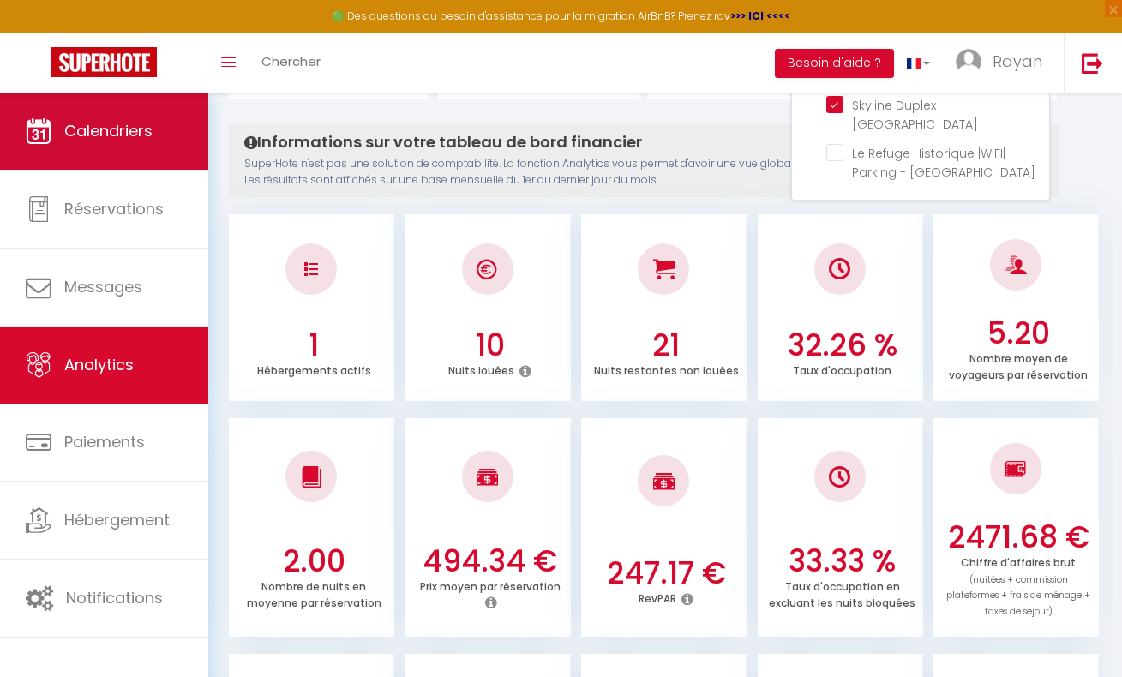
click at [110, 138] on span "Calendriers" at bounding box center [108, 130] width 88 height 21
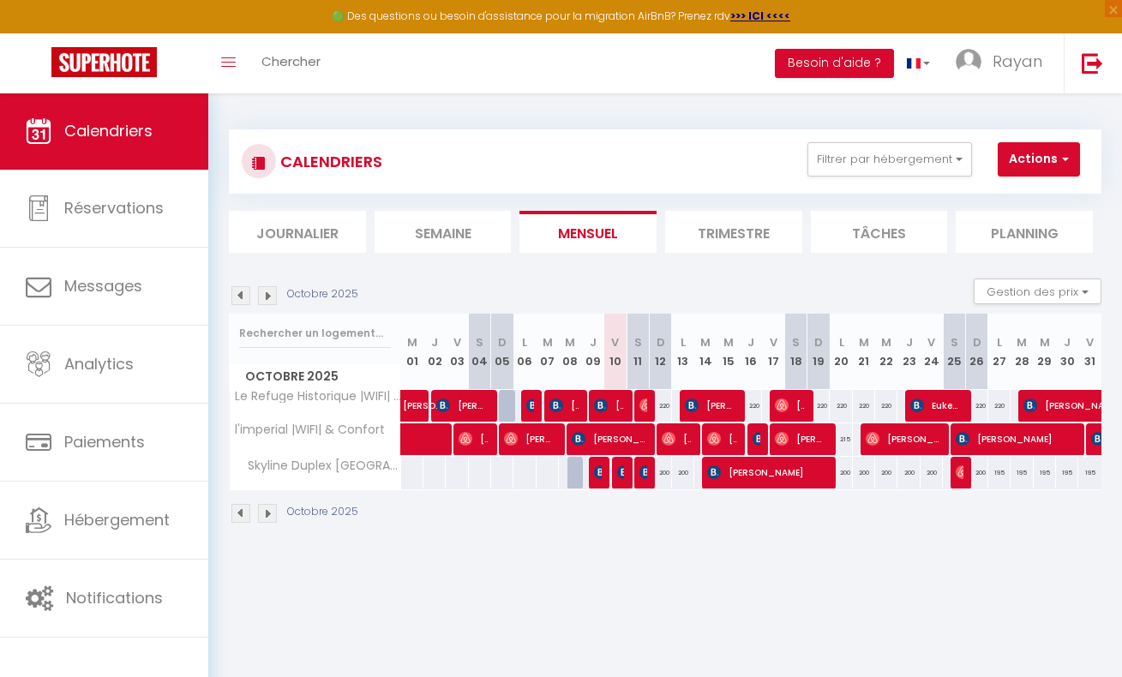
click at [715, 473] on img at bounding box center [714, 473] width 14 height 14
select select "OK"
select select "0"
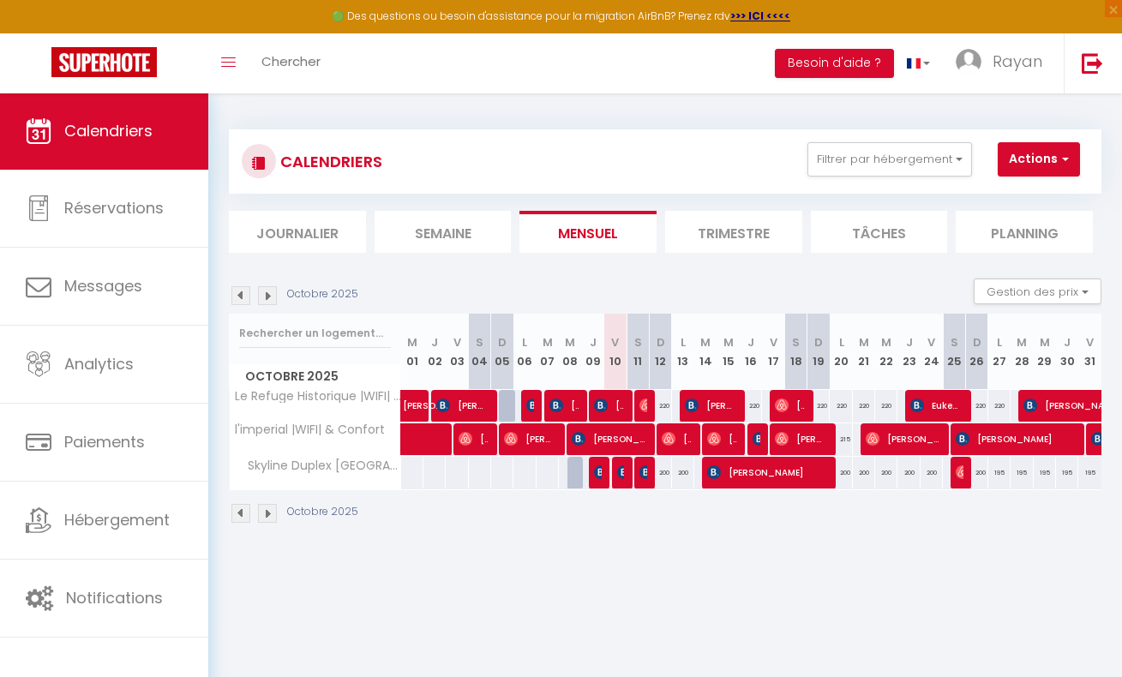
select select "1"
select select
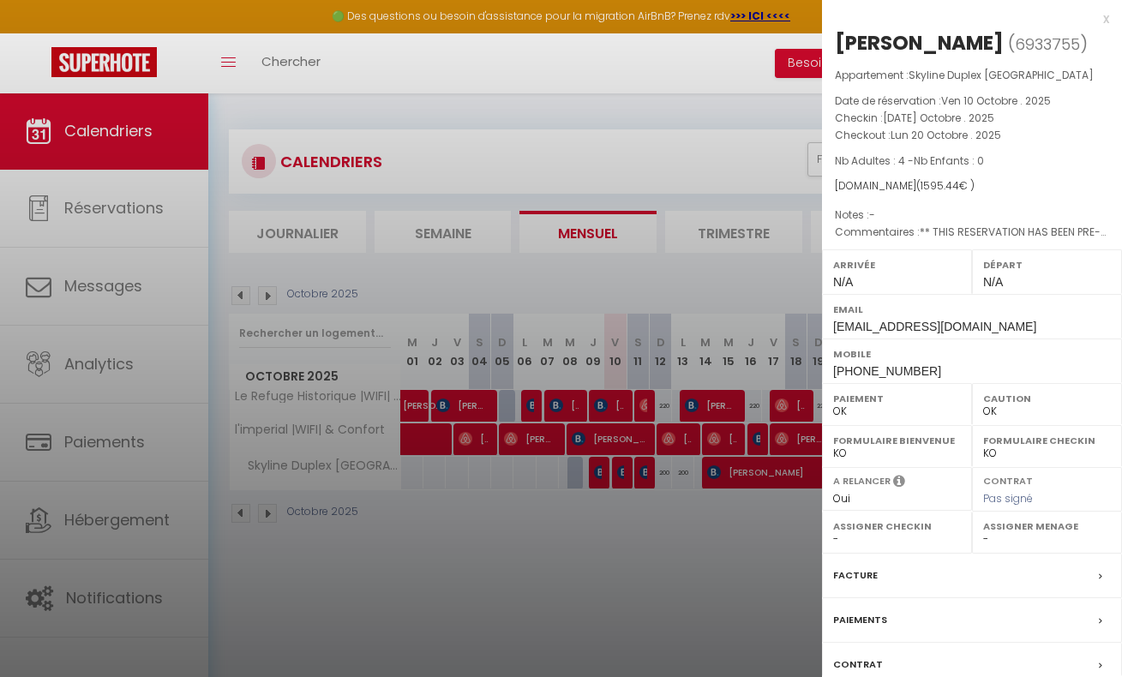
click at [690, 483] on div at bounding box center [561, 338] width 1122 height 677
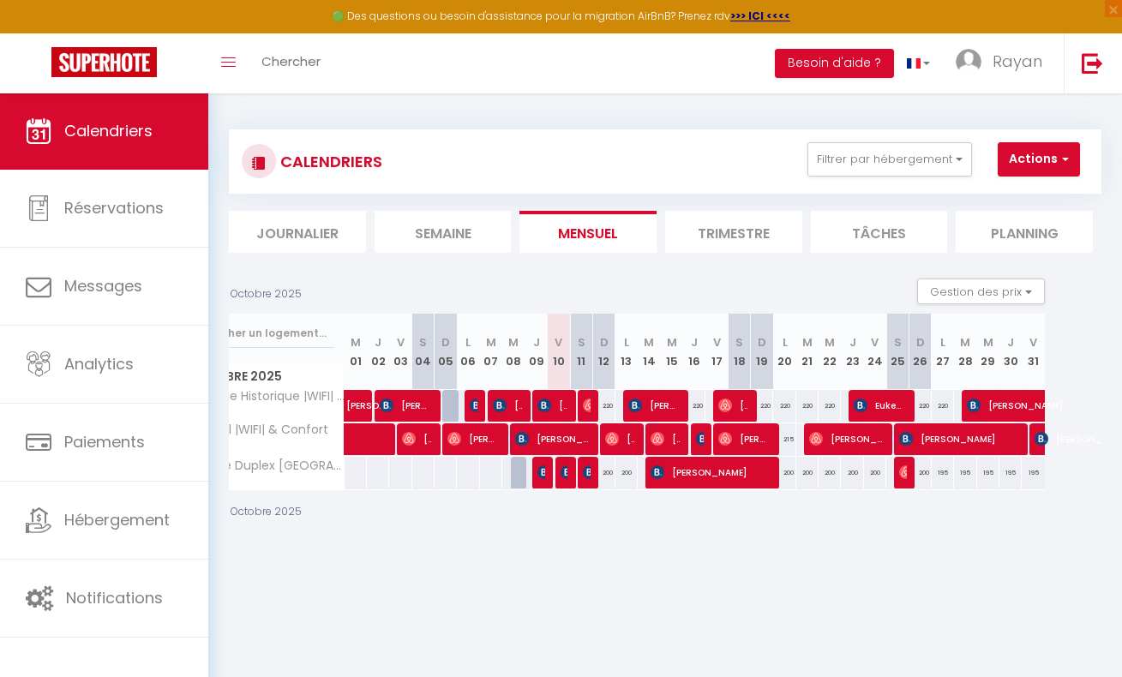
scroll to position [0, 56]
click at [895, 472] on div at bounding box center [906, 473] width 22 height 33
click at [900, 475] on img at bounding box center [907, 473] width 14 height 14
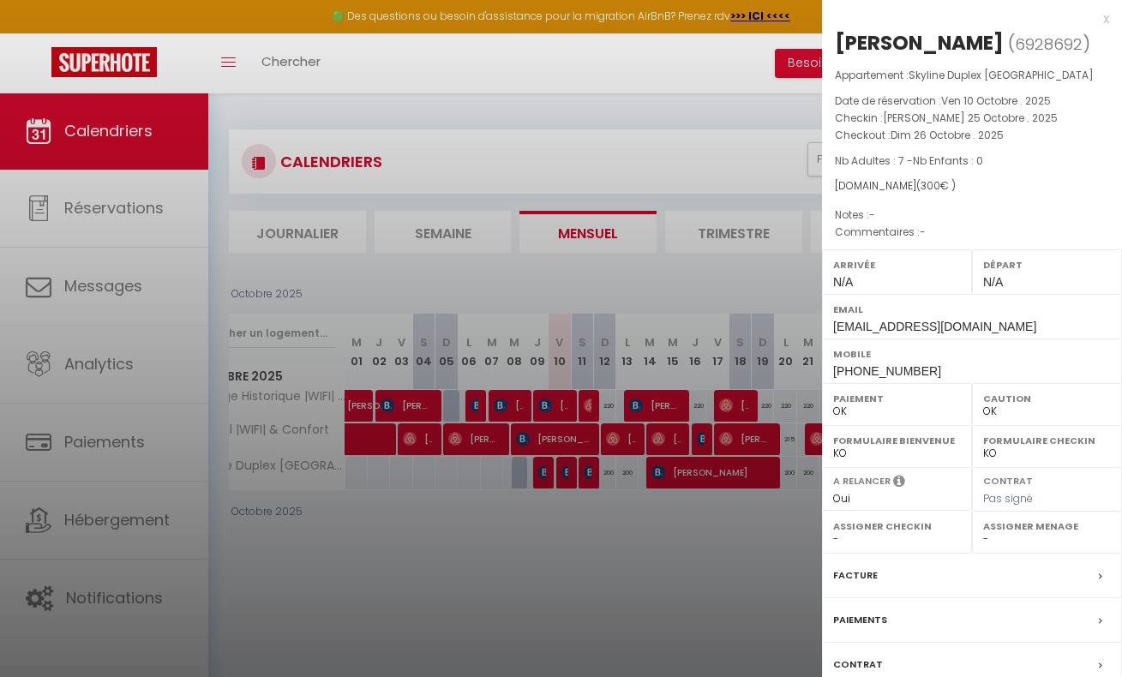
click at [830, 453] on div "Formulaire Bienvenue OK KO" at bounding box center [897, 446] width 150 height 42
click at [784, 477] on div at bounding box center [561, 338] width 1122 height 677
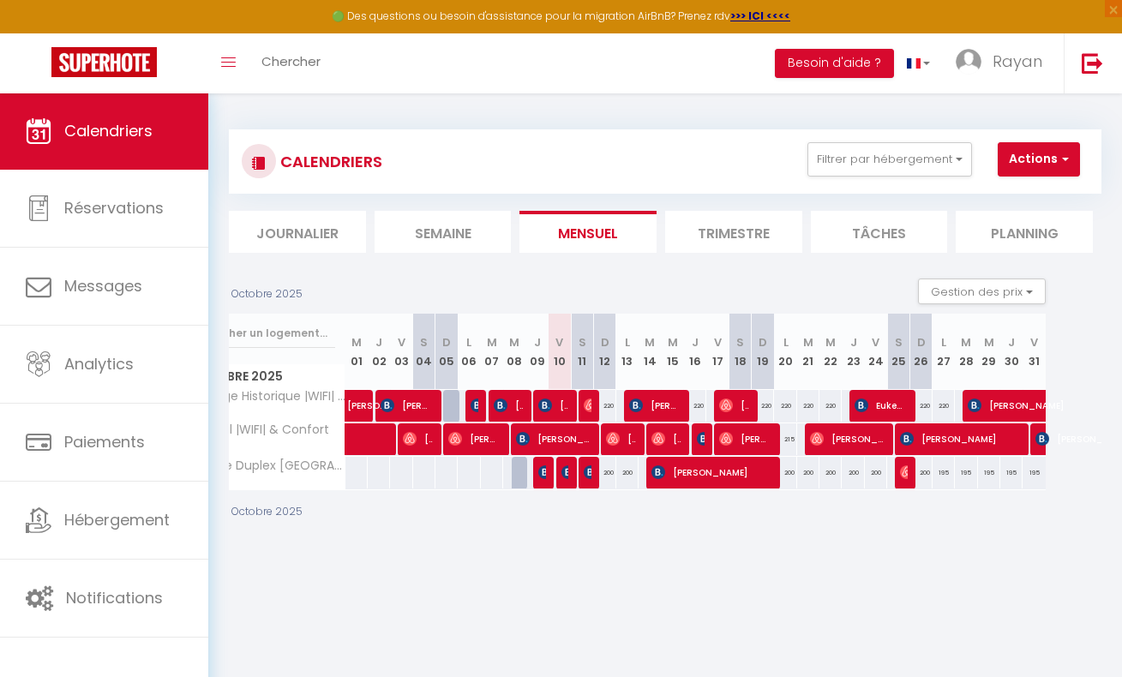
click at [737, 474] on span "[PERSON_NAME]" at bounding box center [711, 472] width 119 height 33
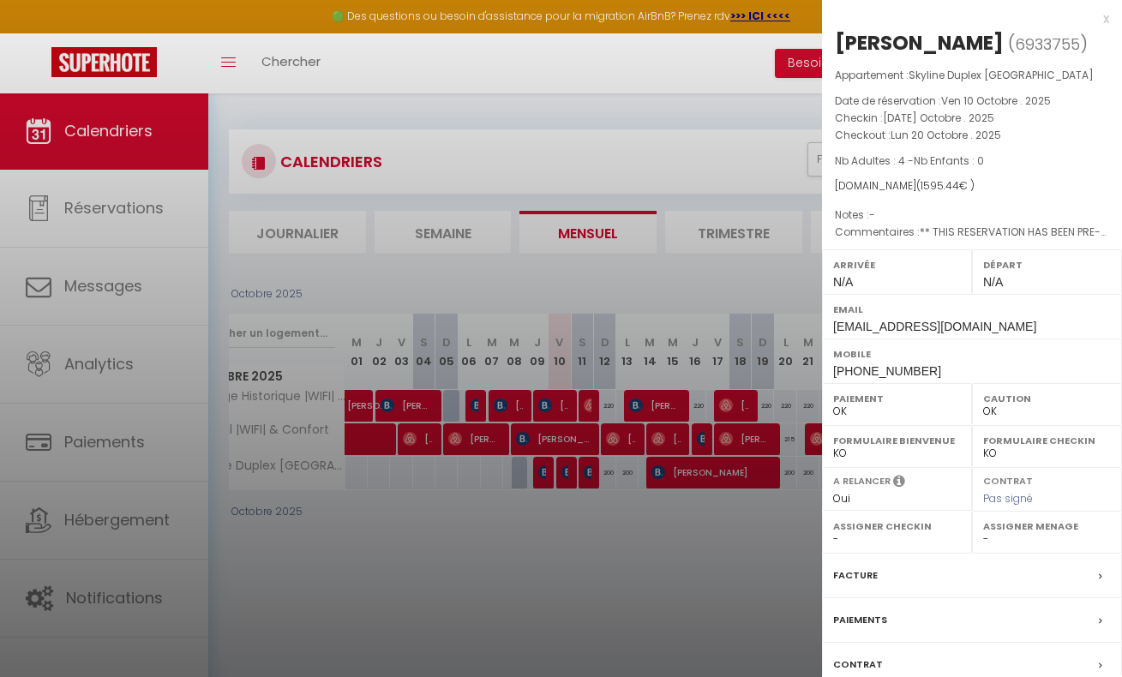
click at [737, 474] on div at bounding box center [561, 338] width 1122 height 677
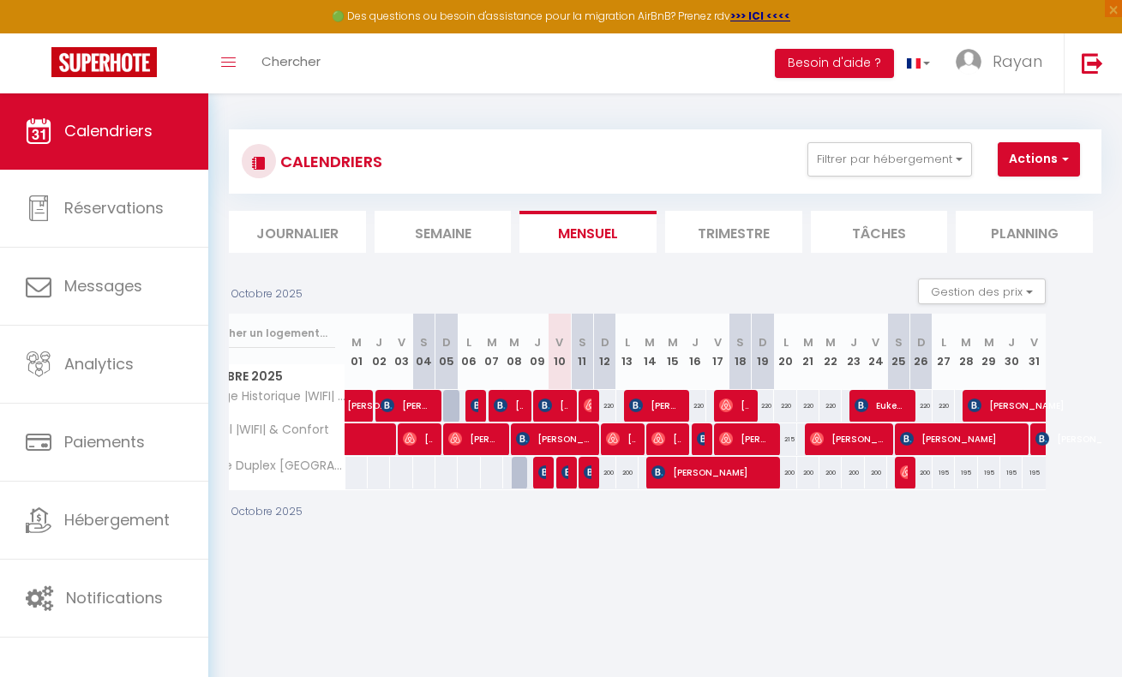
click at [545, 471] on div at bounding box center [543, 473] width 22 height 33
click at [542, 478] on img at bounding box center [545, 473] width 14 height 14
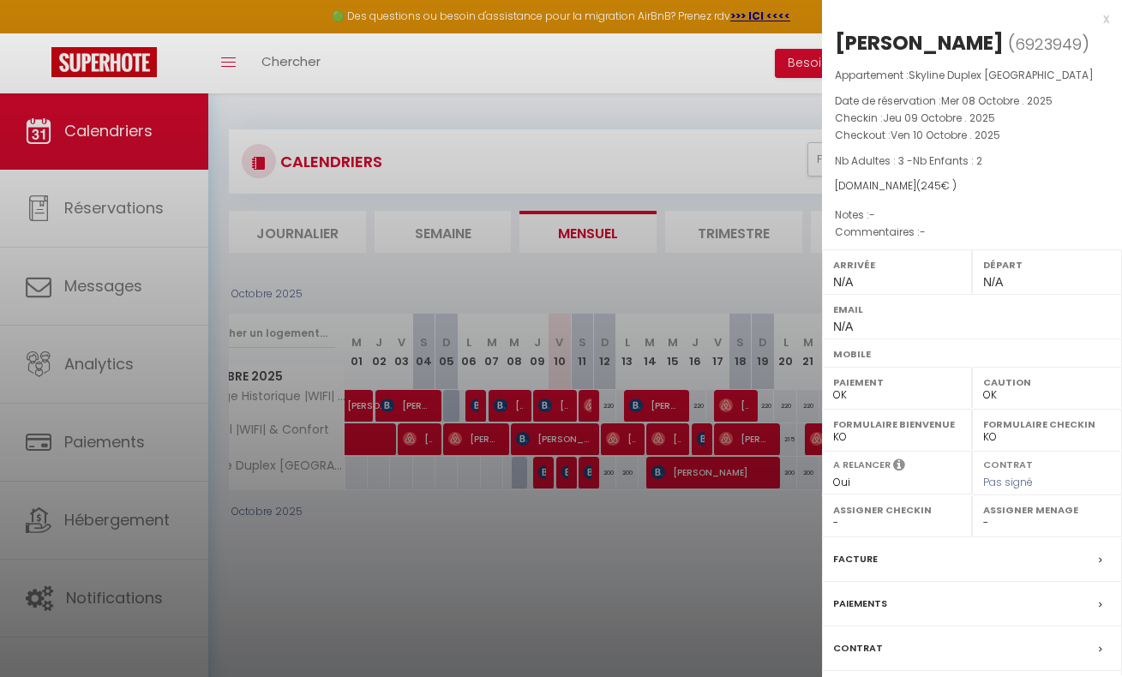
click at [611, 538] on div at bounding box center [561, 338] width 1122 height 677
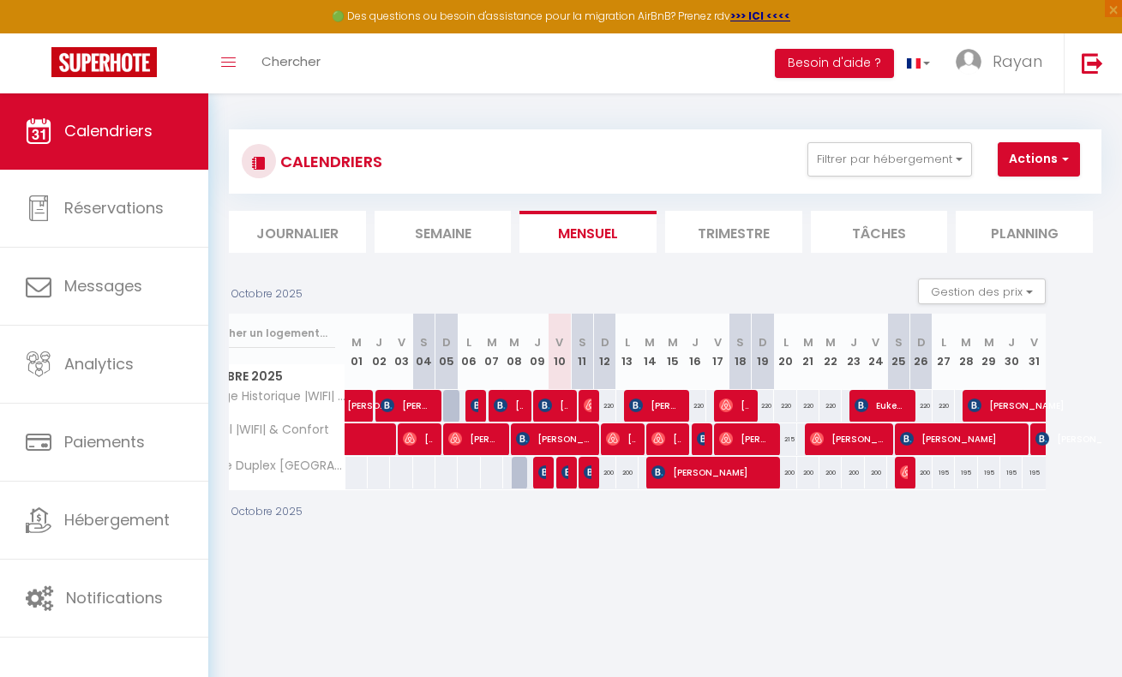
click at [593, 478] on div "200" at bounding box center [604, 473] width 22 height 32
type input "200"
type input "Dim 12 Octobre 2025"
type input "Lun 13 Octobre 2025"
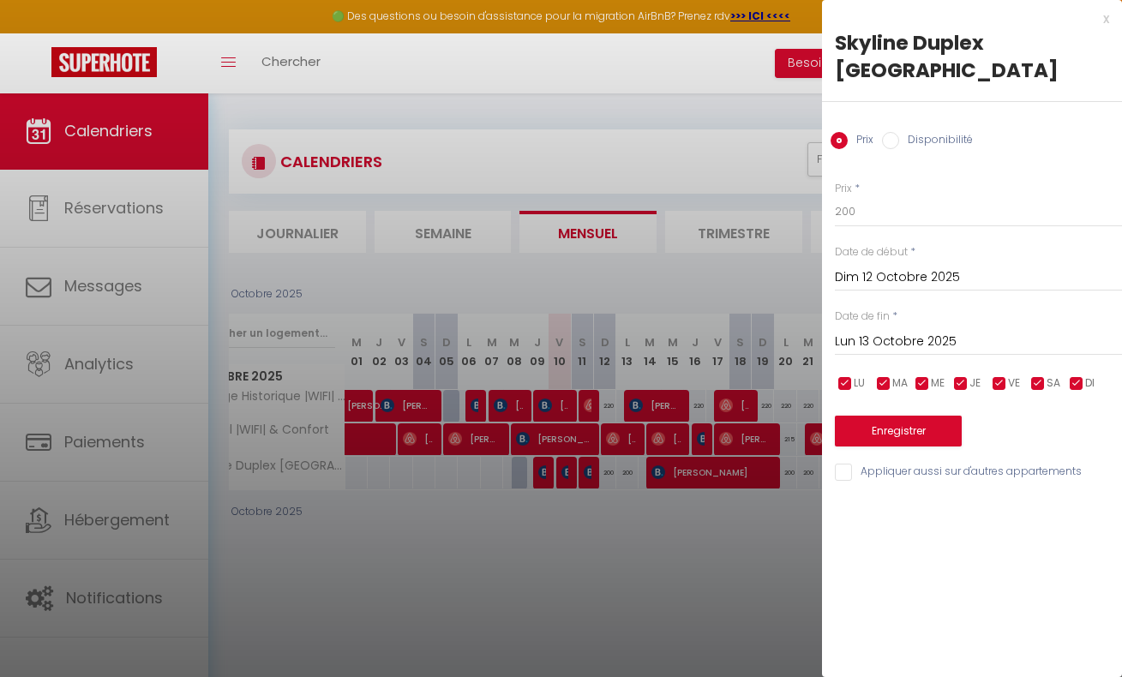
click at [611, 499] on div at bounding box center [561, 338] width 1122 height 677
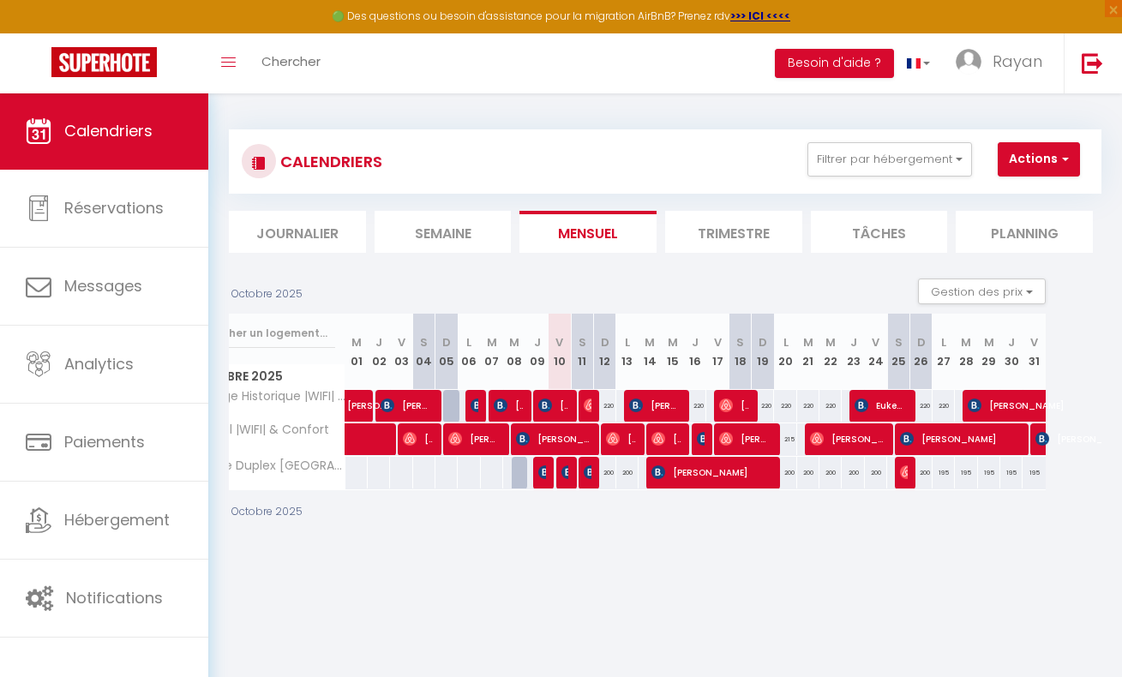
click at [584, 473] on img at bounding box center [591, 473] width 14 height 14
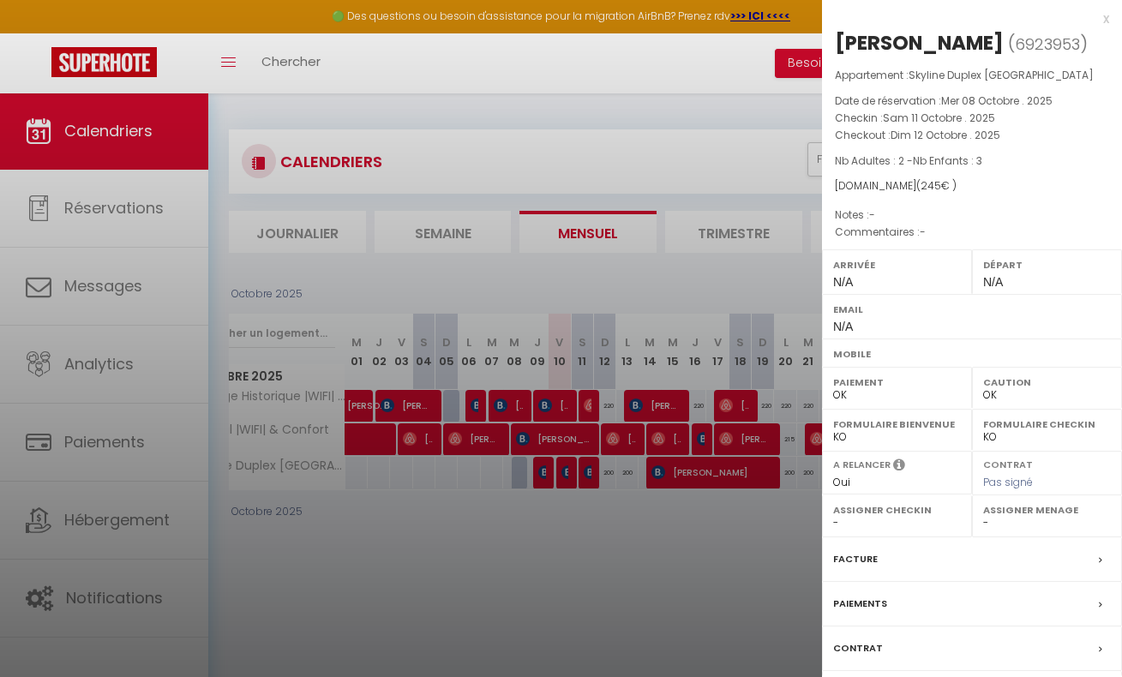
click at [600, 484] on div at bounding box center [561, 338] width 1122 height 677
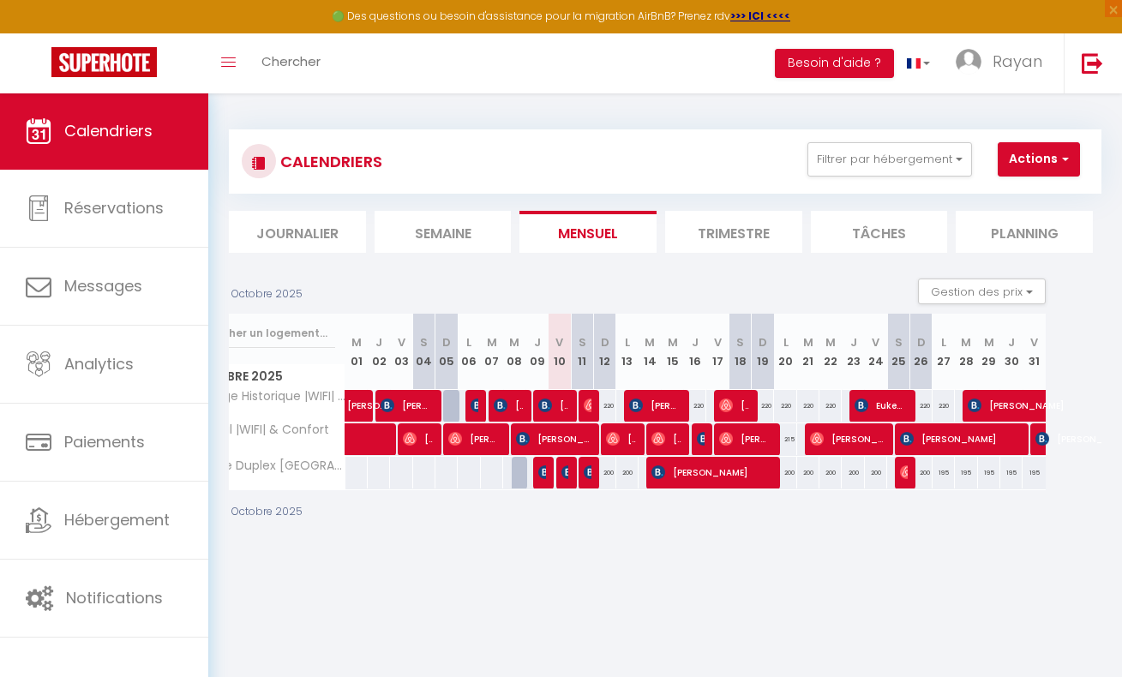
click at [593, 471] on div "200" at bounding box center [604, 473] width 22 height 32
type input "200"
type input "Dim 12 Octobre 2025"
type input "Lun 13 Octobre 2025"
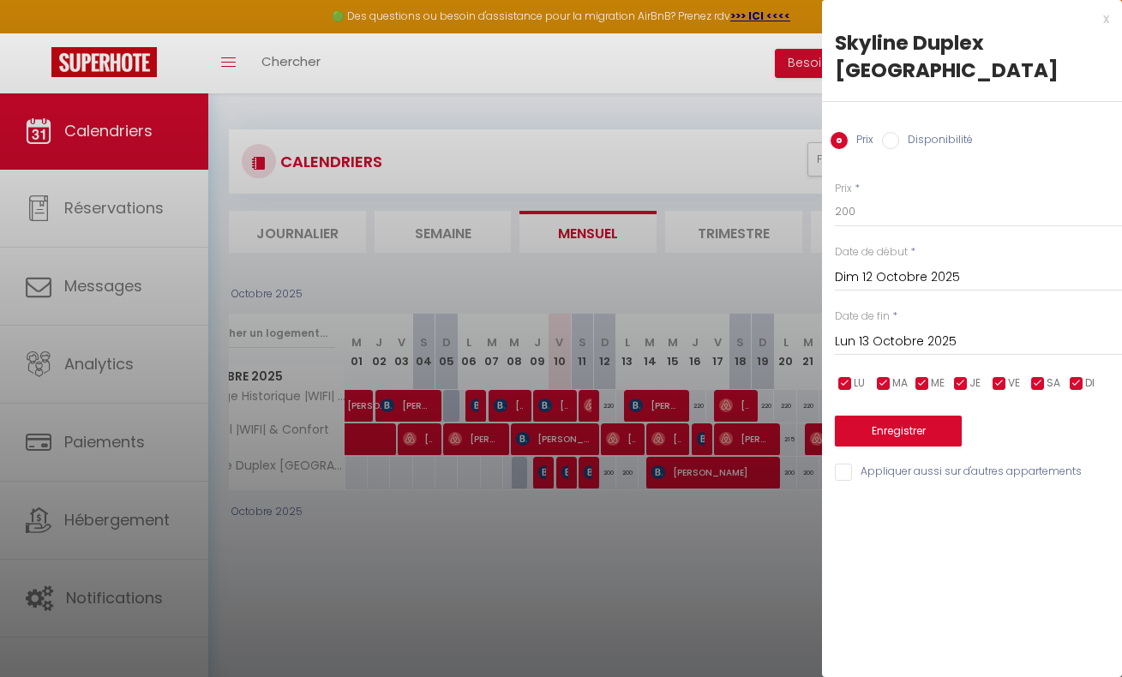
click at [588, 471] on div at bounding box center [561, 338] width 1122 height 677
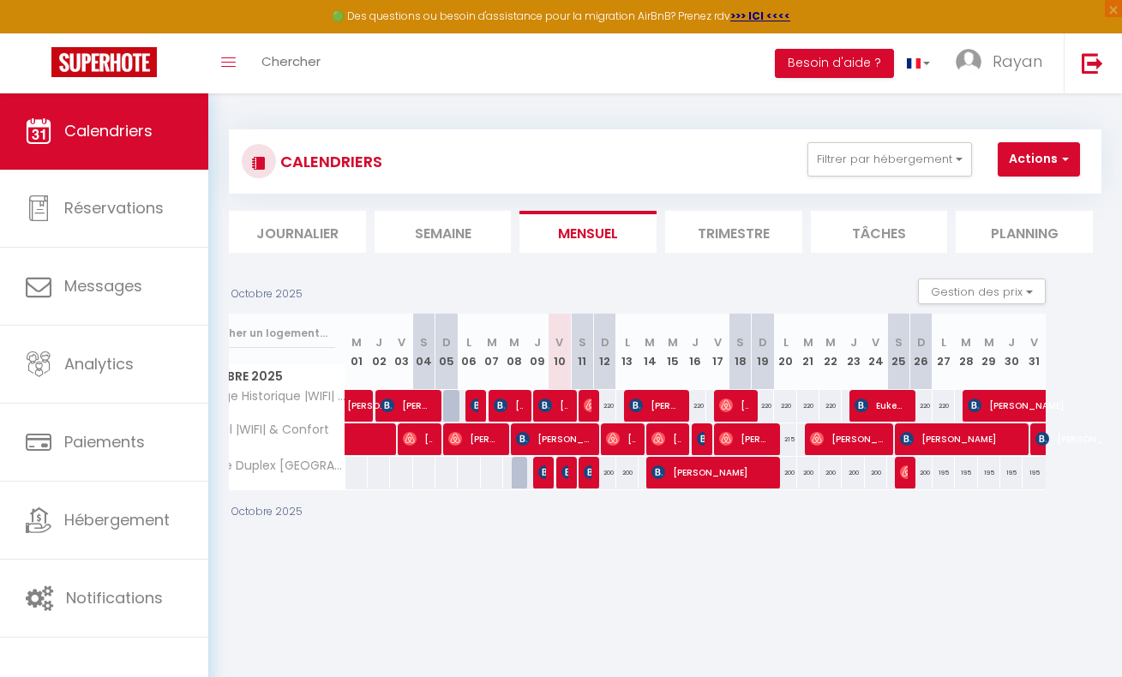
click at [586, 471] on img at bounding box center [591, 473] width 14 height 14
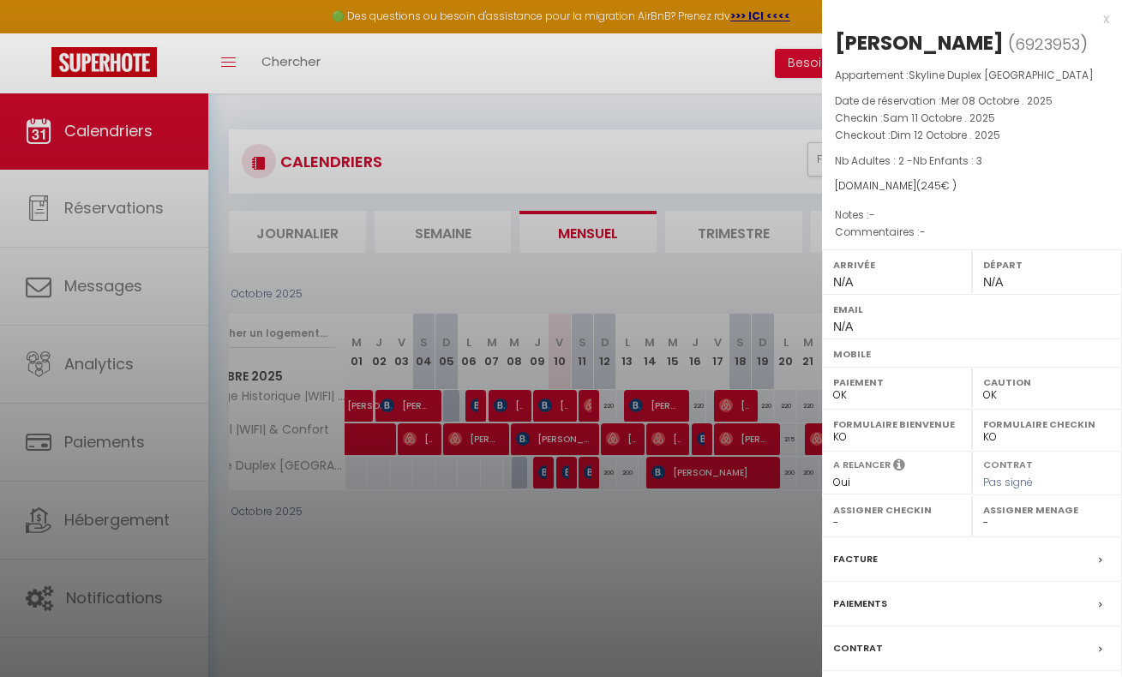
click at [604, 488] on div at bounding box center [561, 338] width 1122 height 677
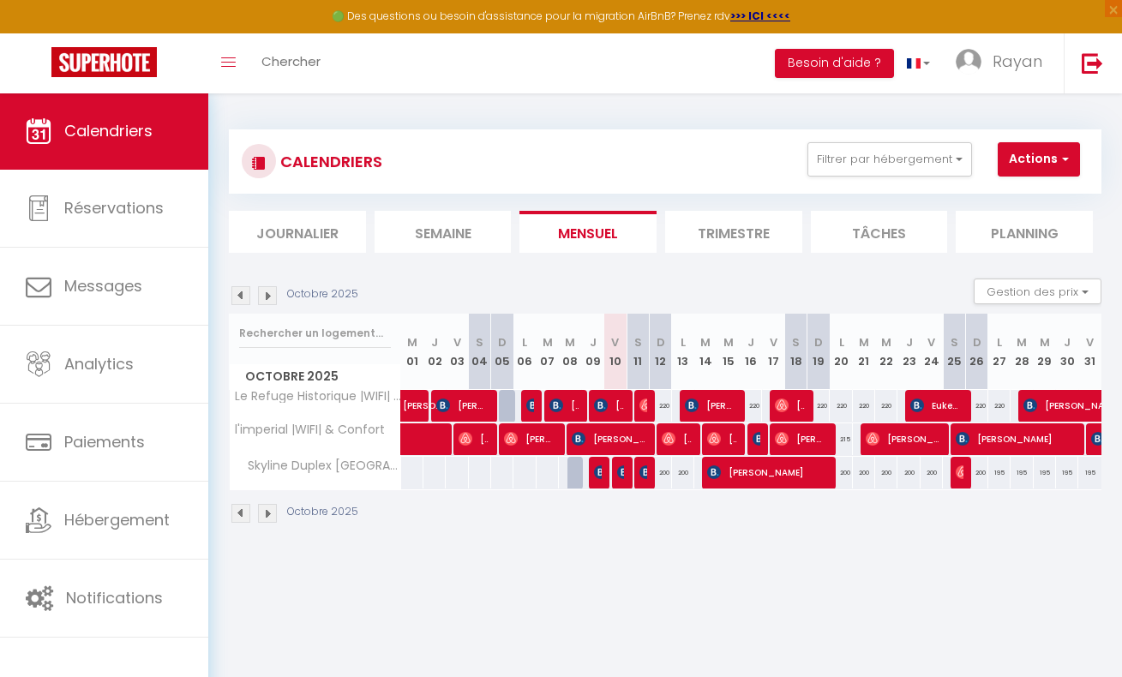
scroll to position [0, 0]
click at [267, 296] on img at bounding box center [267, 295] width 19 height 19
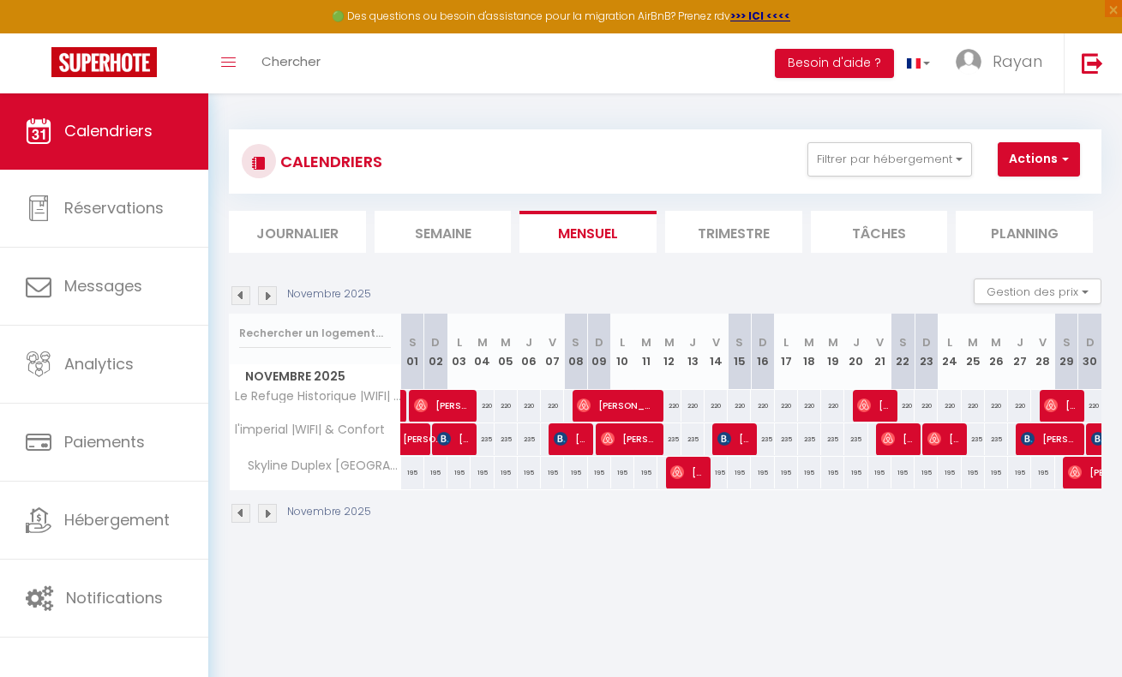
click at [269, 292] on img at bounding box center [267, 295] width 19 height 19
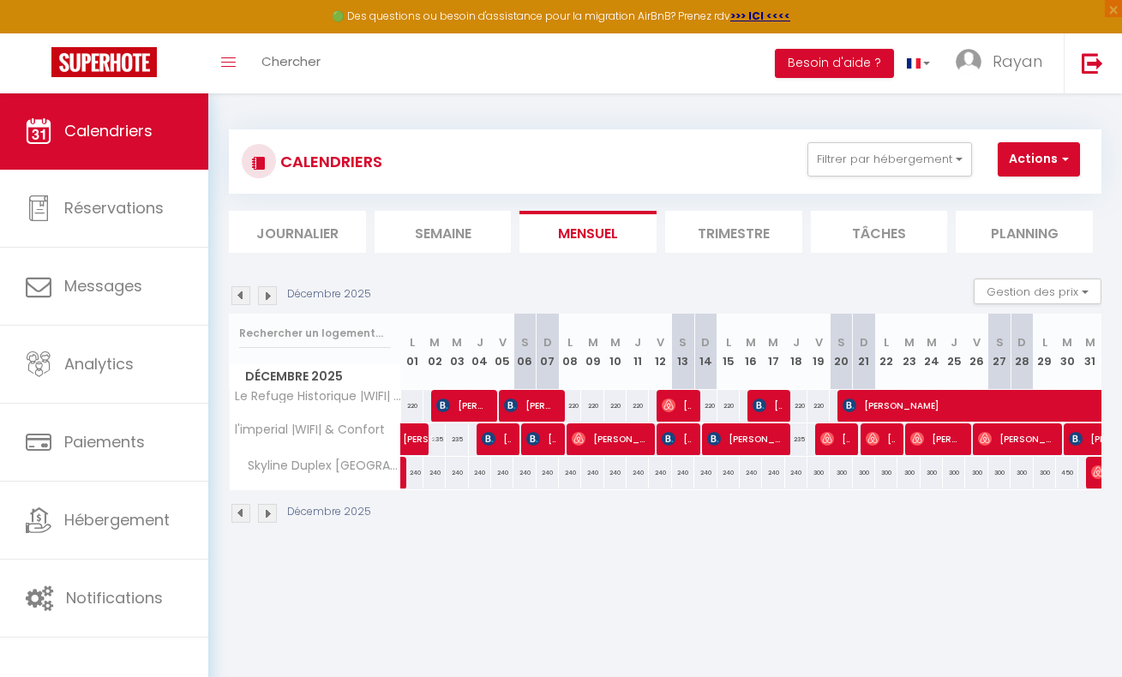
click at [269, 292] on img at bounding box center [267, 295] width 19 height 19
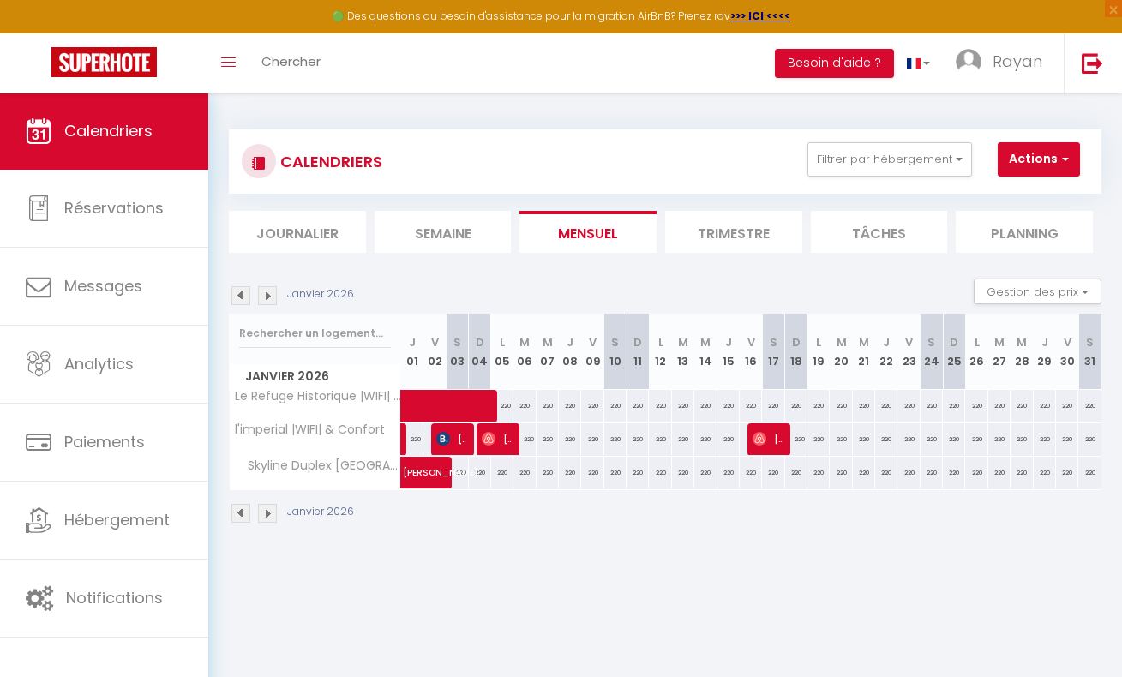
click at [246, 294] on img at bounding box center [240, 295] width 19 height 19
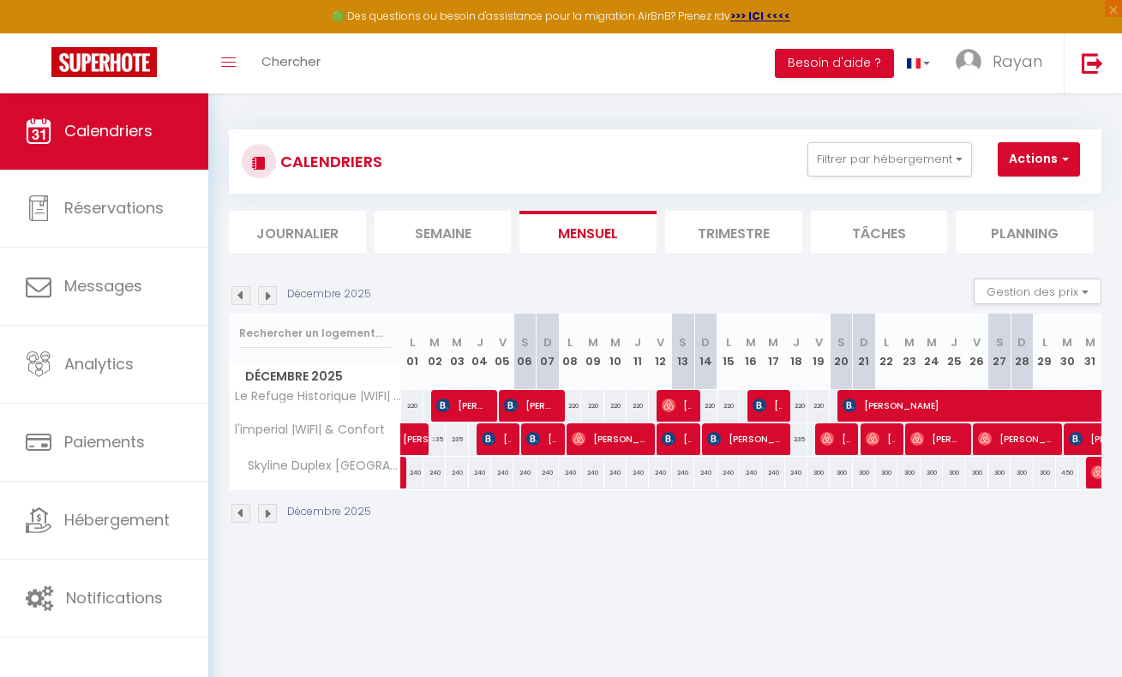
click at [246, 294] on img at bounding box center [240, 295] width 19 height 19
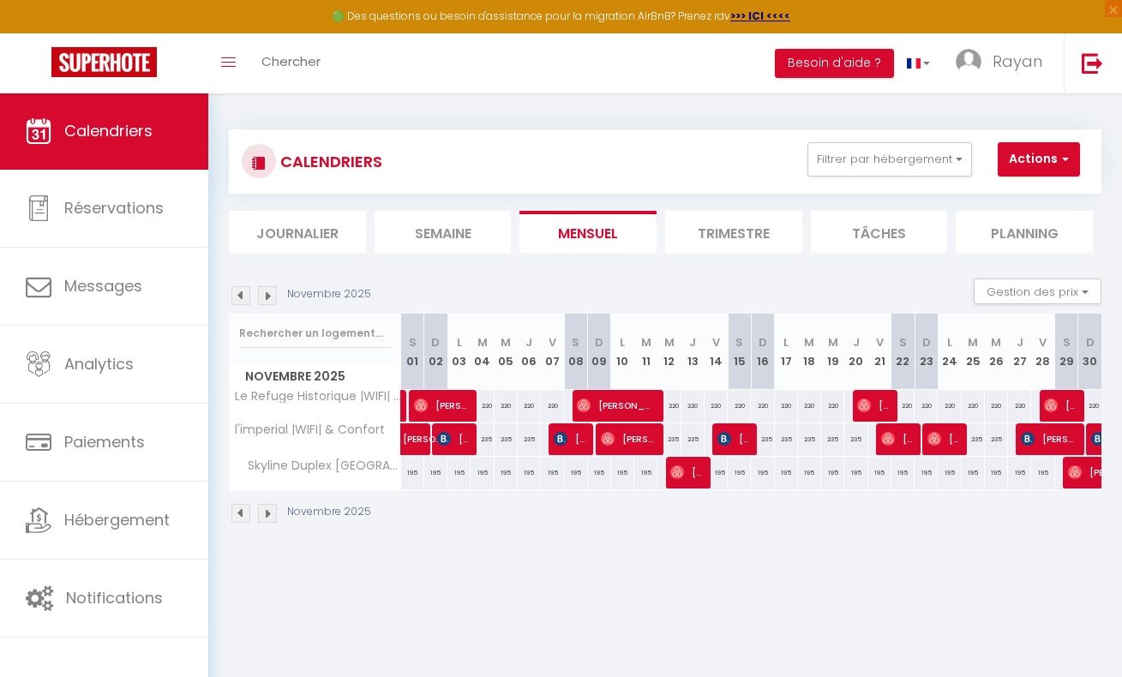
click at [246, 294] on img at bounding box center [240, 295] width 19 height 19
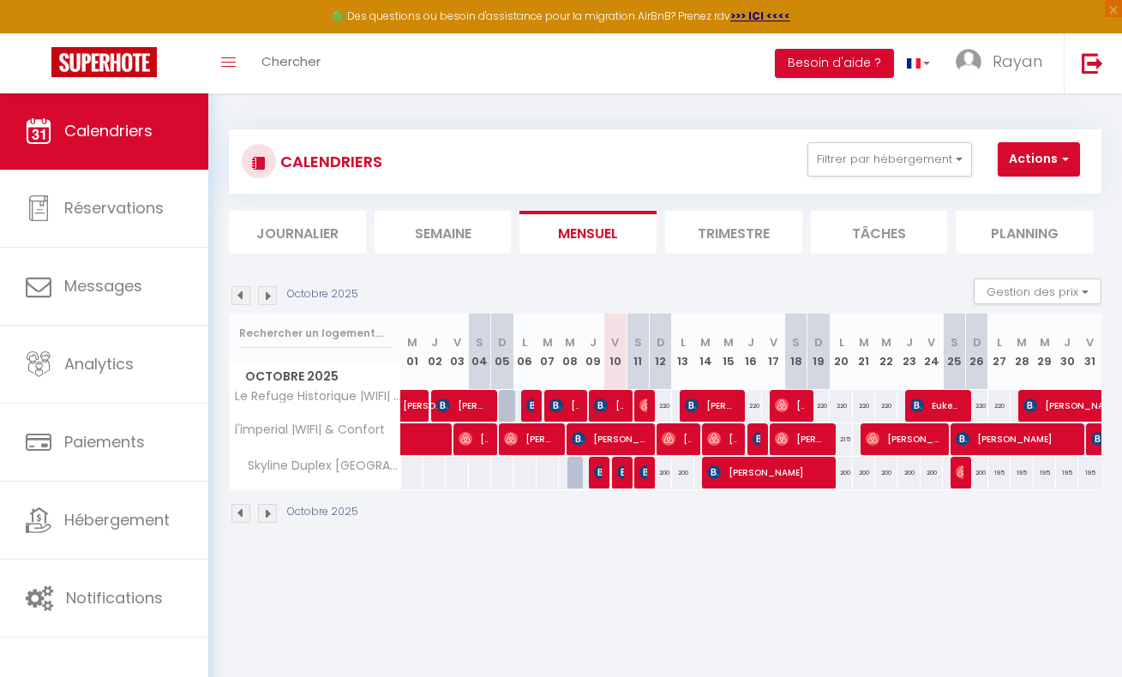
click at [272, 295] on img at bounding box center [267, 295] width 19 height 19
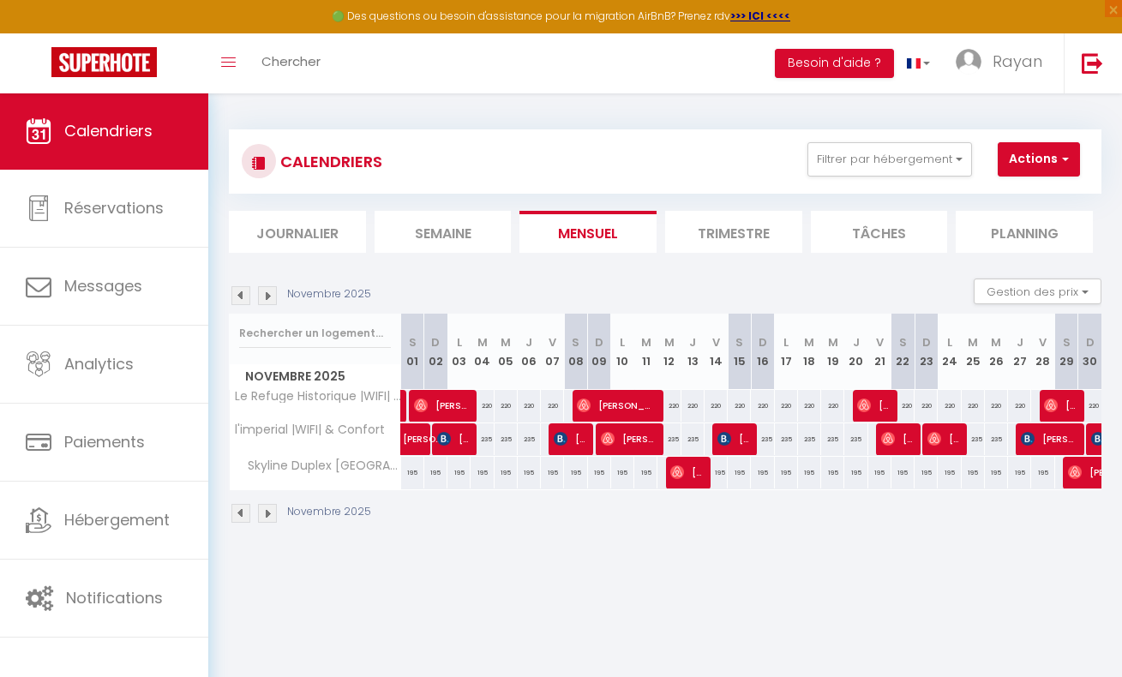
click at [608, 553] on div "CALENDRIERS Filtrer par hébergement Tous l'imperial |WIFI| & Confort Skyline Du…" at bounding box center [665, 327] width 914 height 469
